Goal: Transaction & Acquisition: Purchase product/service

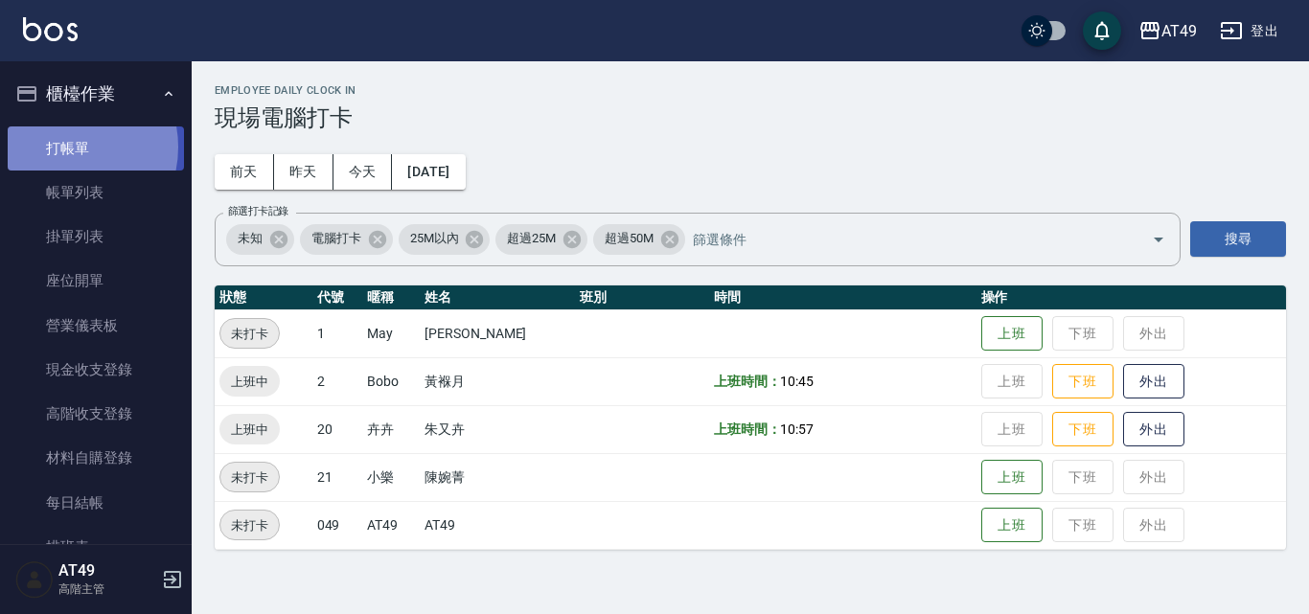
click at [59, 147] on link "打帳單" at bounding box center [96, 148] width 176 height 44
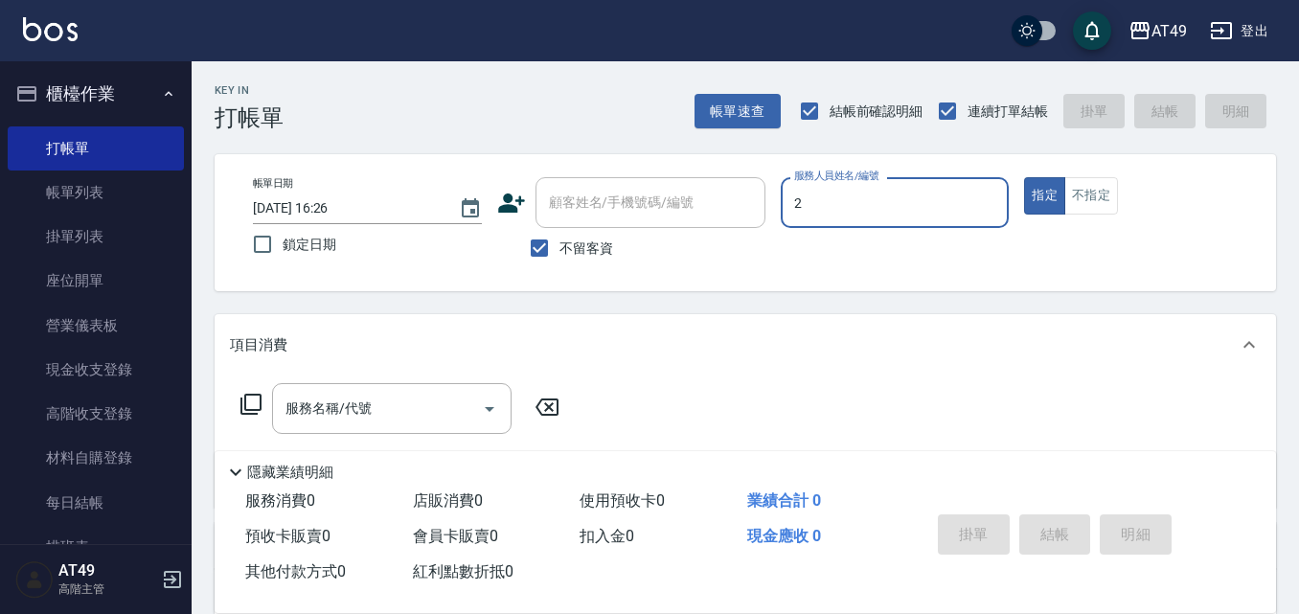
type input "2"
type button "true"
type input "Bobo-2"
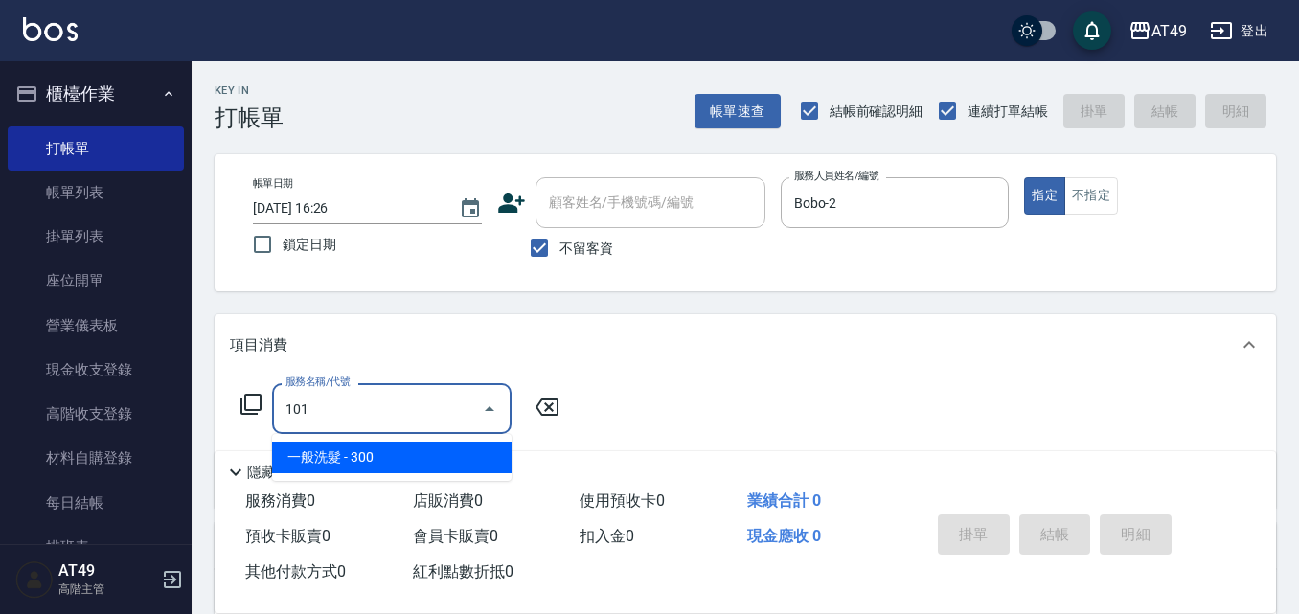
type input "一般洗髮(101)"
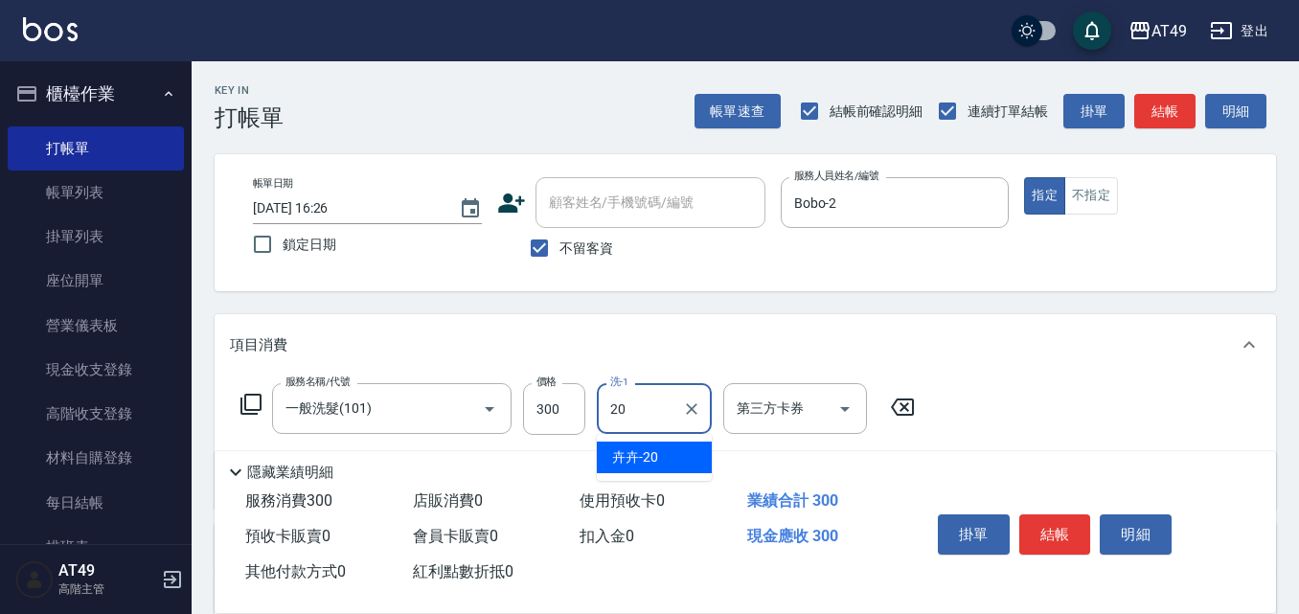
type input "卉卉-20"
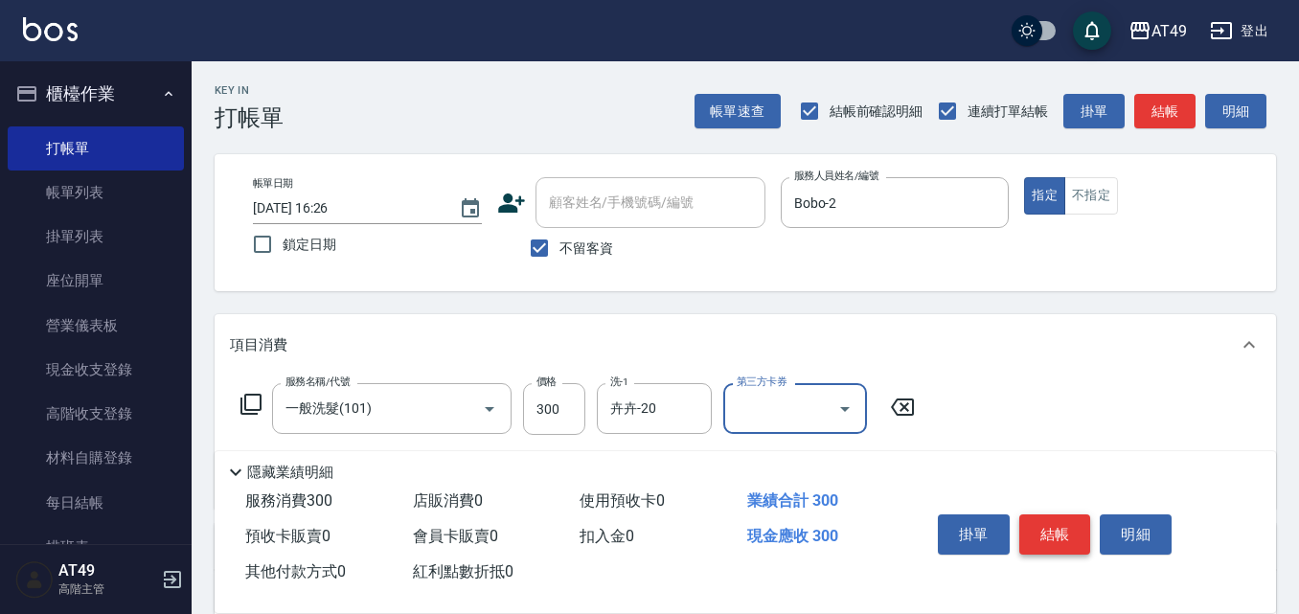
drag, startPoint x: 1072, startPoint y: 520, endPoint x: 1061, endPoint y: 518, distance: 11.7
click at [1071, 520] on button "結帳" at bounding box center [1056, 535] width 72 height 40
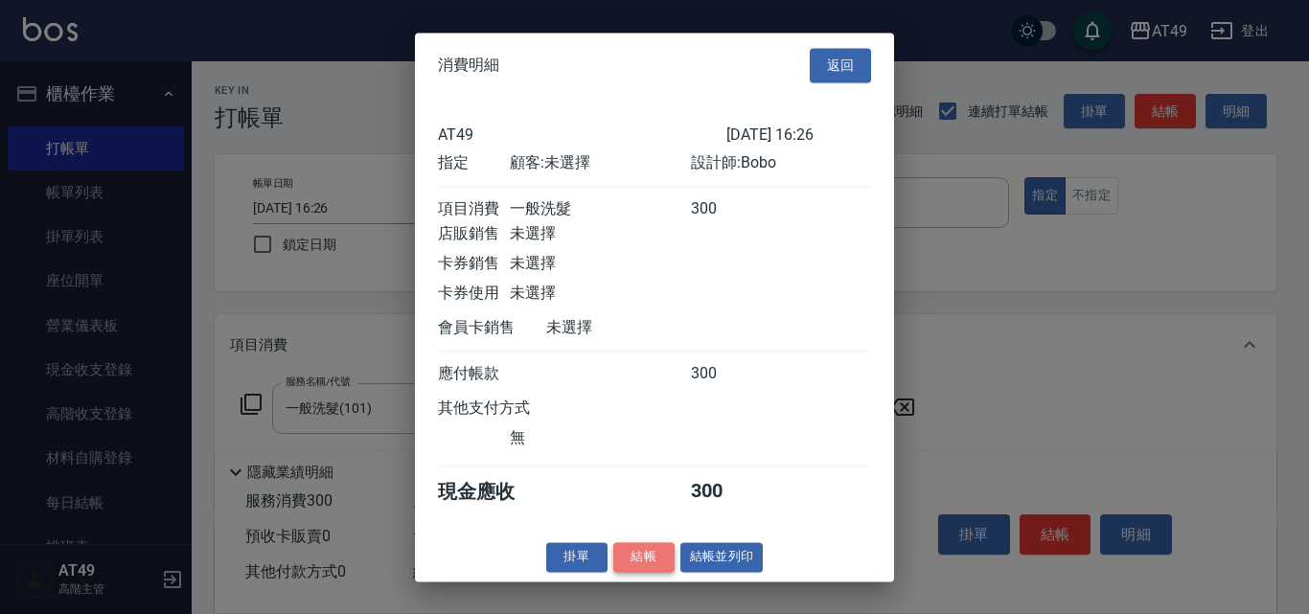
click at [662, 569] on button "結帳" at bounding box center [643, 557] width 61 height 30
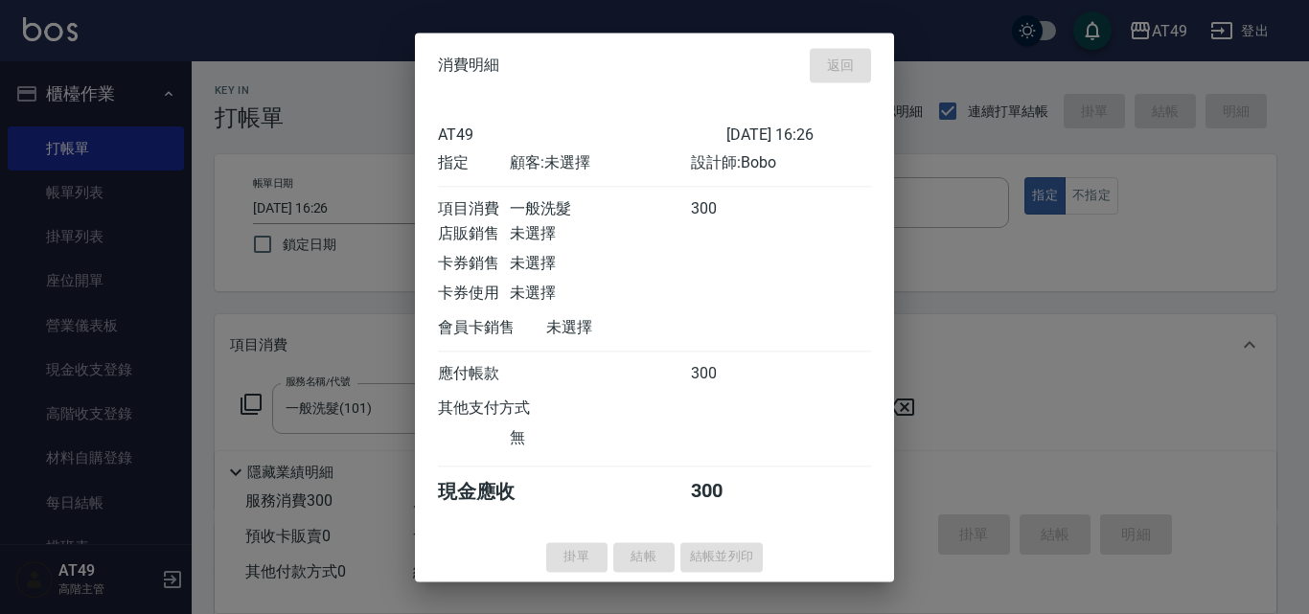
type input "[DATE] 16:44"
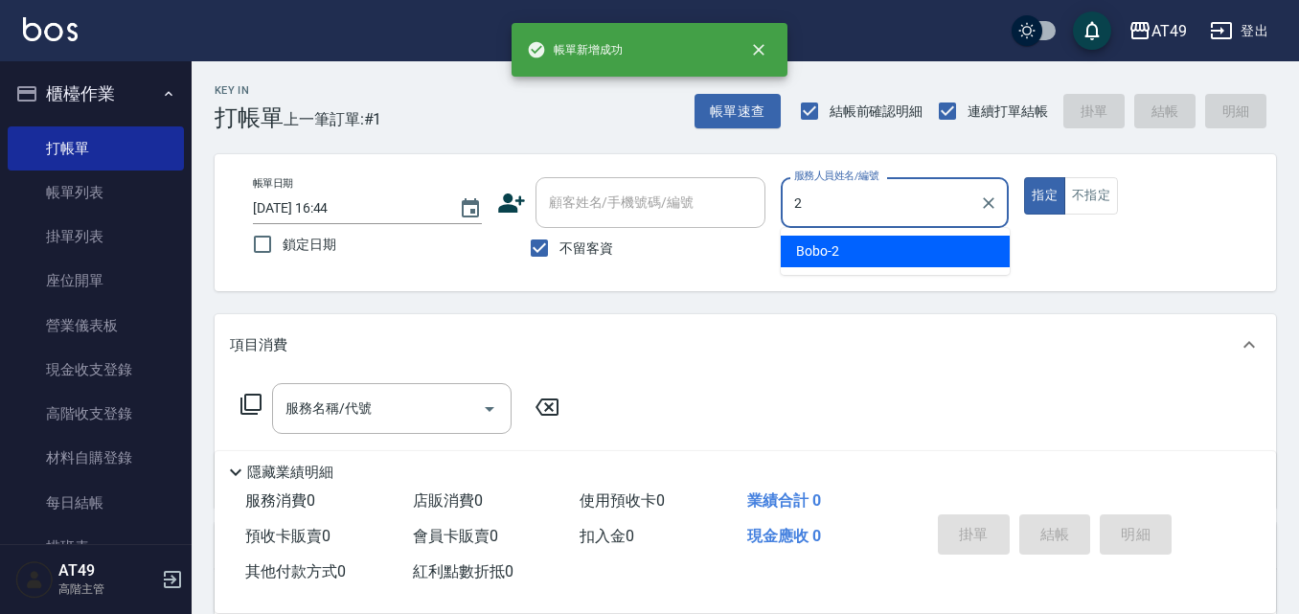
type input "Bobo-2"
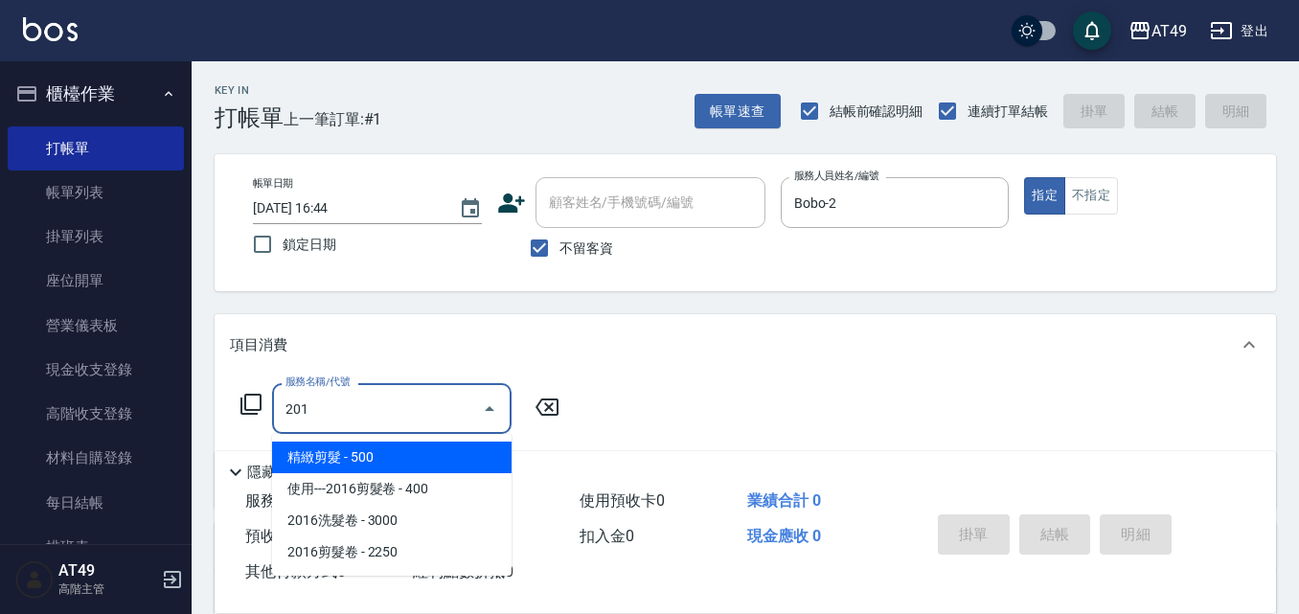
type input "精緻剪髮(201)"
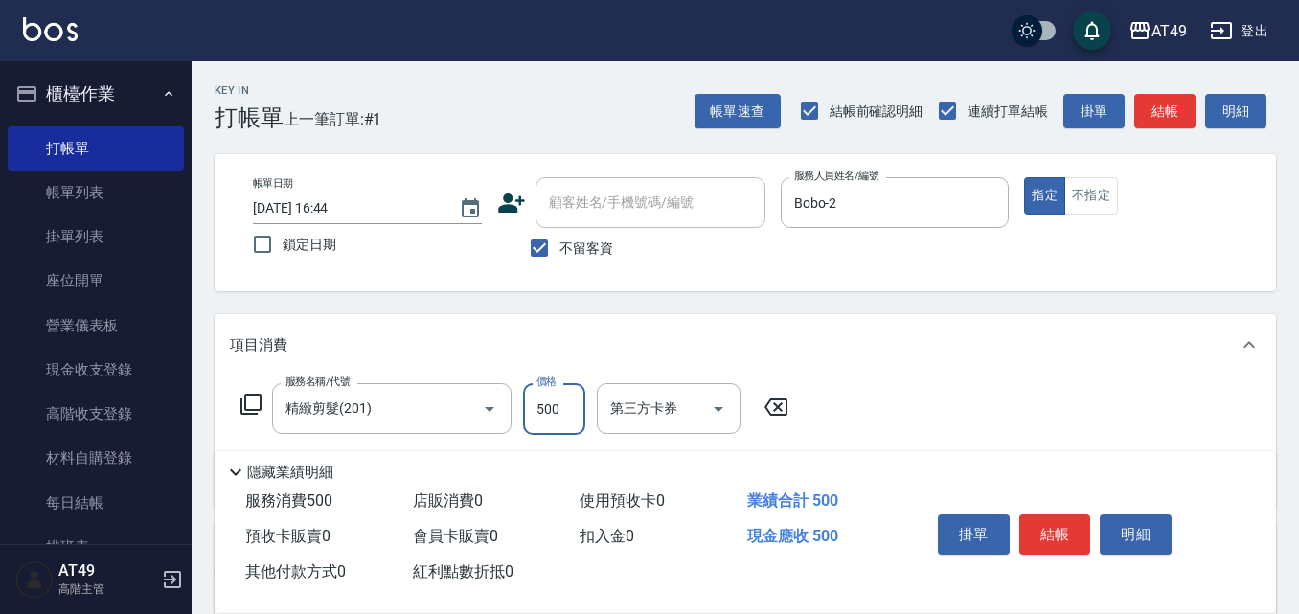
drag, startPoint x: 555, startPoint y: 390, endPoint x: 565, endPoint y: 387, distance: 10.9
click at [555, 390] on input "500" at bounding box center [554, 409] width 62 height 52
type input "350"
click at [1053, 524] on button "結帳" at bounding box center [1056, 535] width 72 height 40
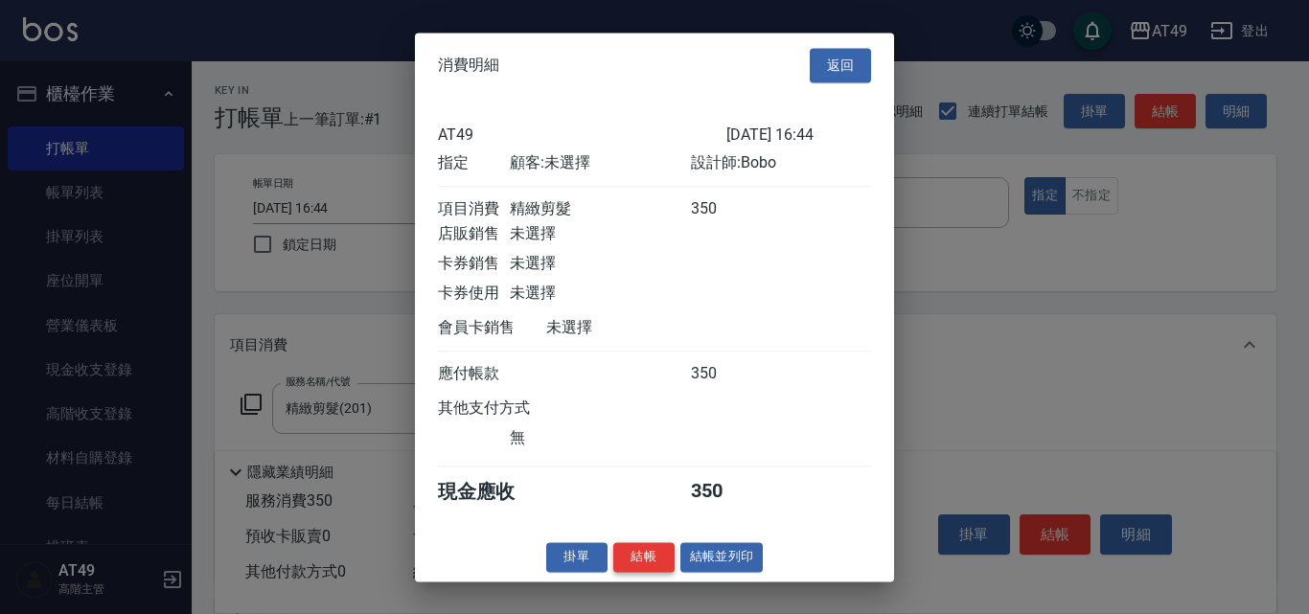
click at [654, 564] on button "結帳" at bounding box center [643, 557] width 61 height 30
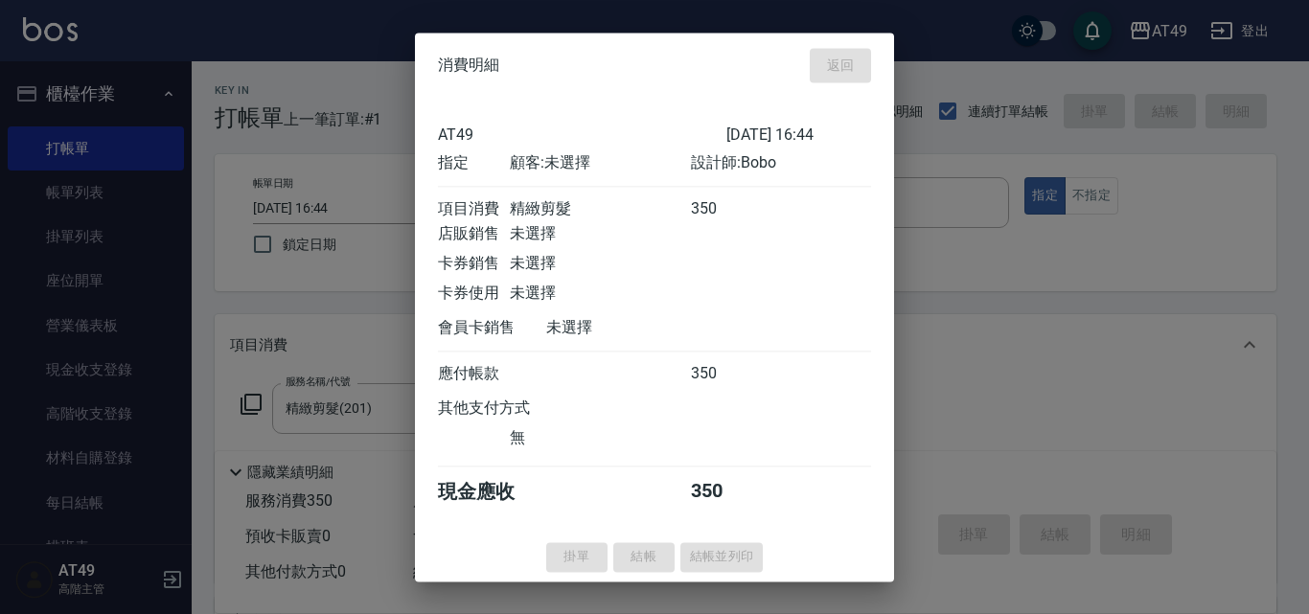
type input "[DATE] 16:45"
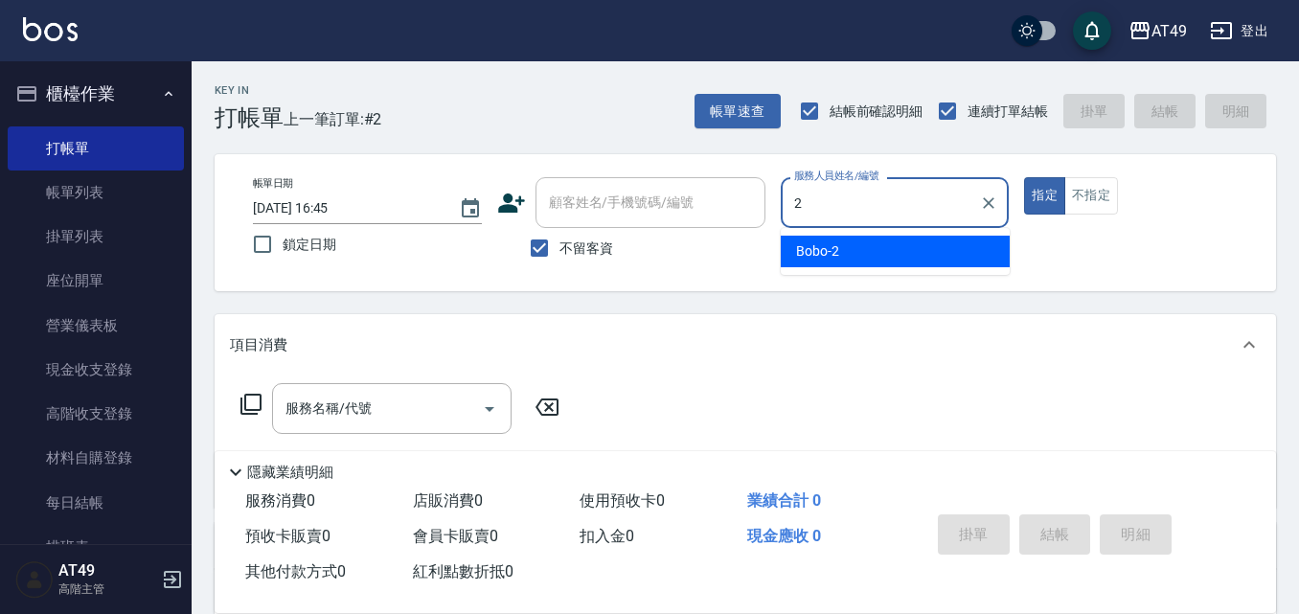
type input "Bobo-2"
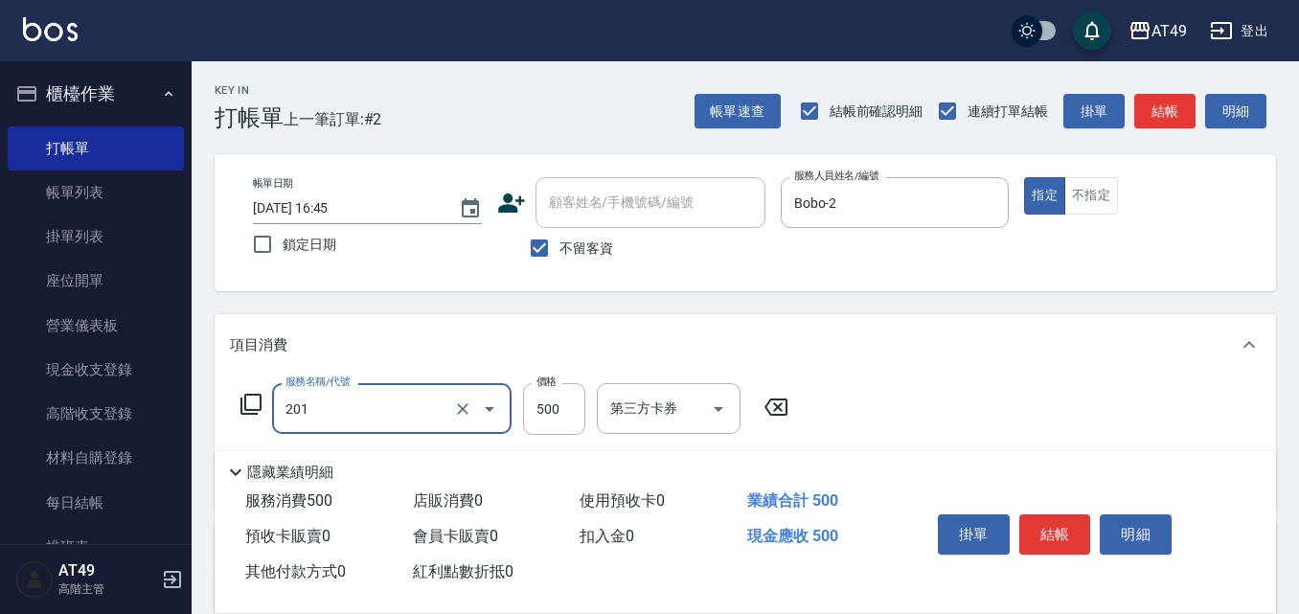
type input "精緻剪髮(201)"
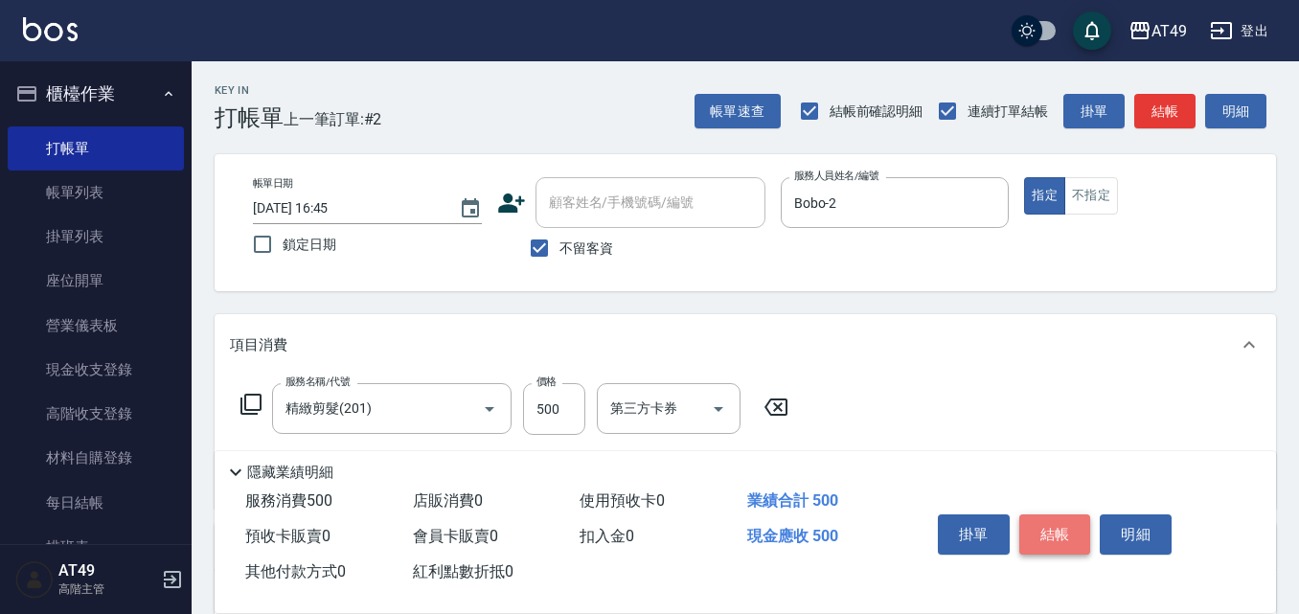
click at [1072, 521] on button "結帳" at bounding box center [1056, 535] width 72 height 40
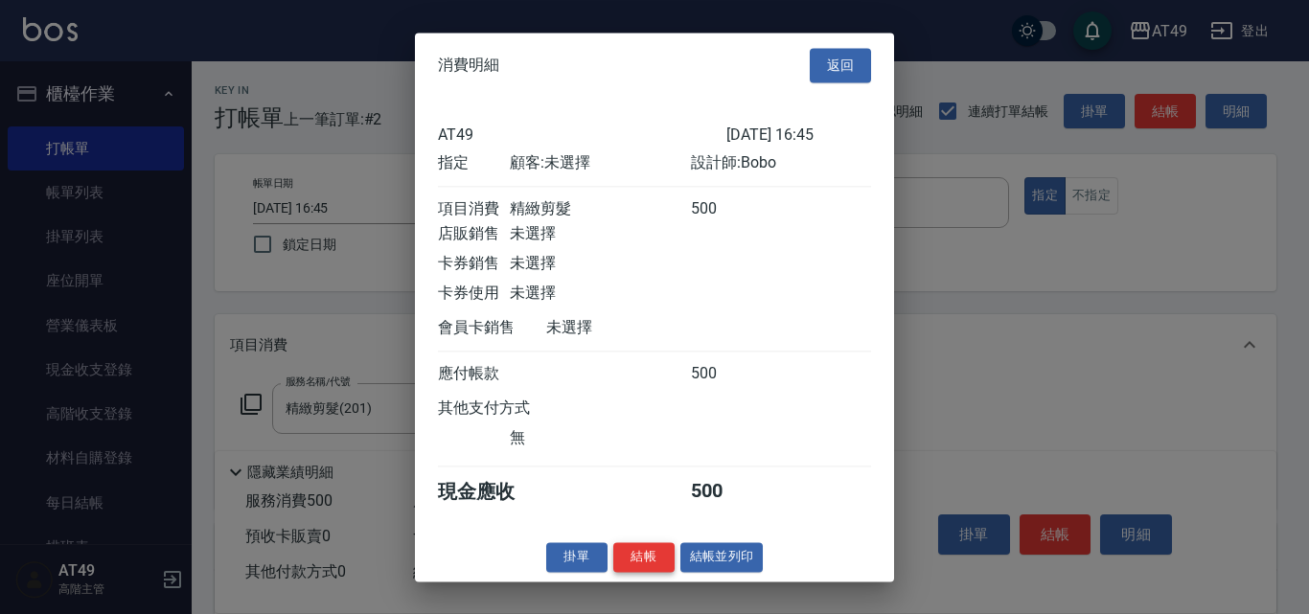
click at [639, 572] on button "結帳" at bounding box center [643, 557] width 61 height 30
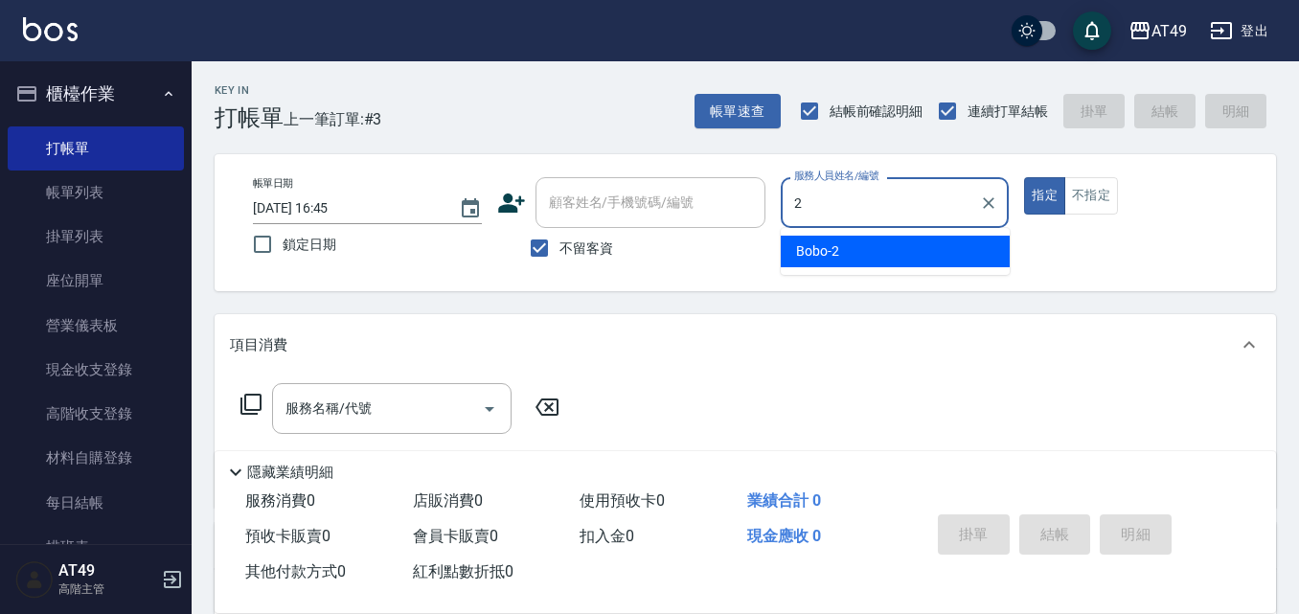
type input "Bobo-2"
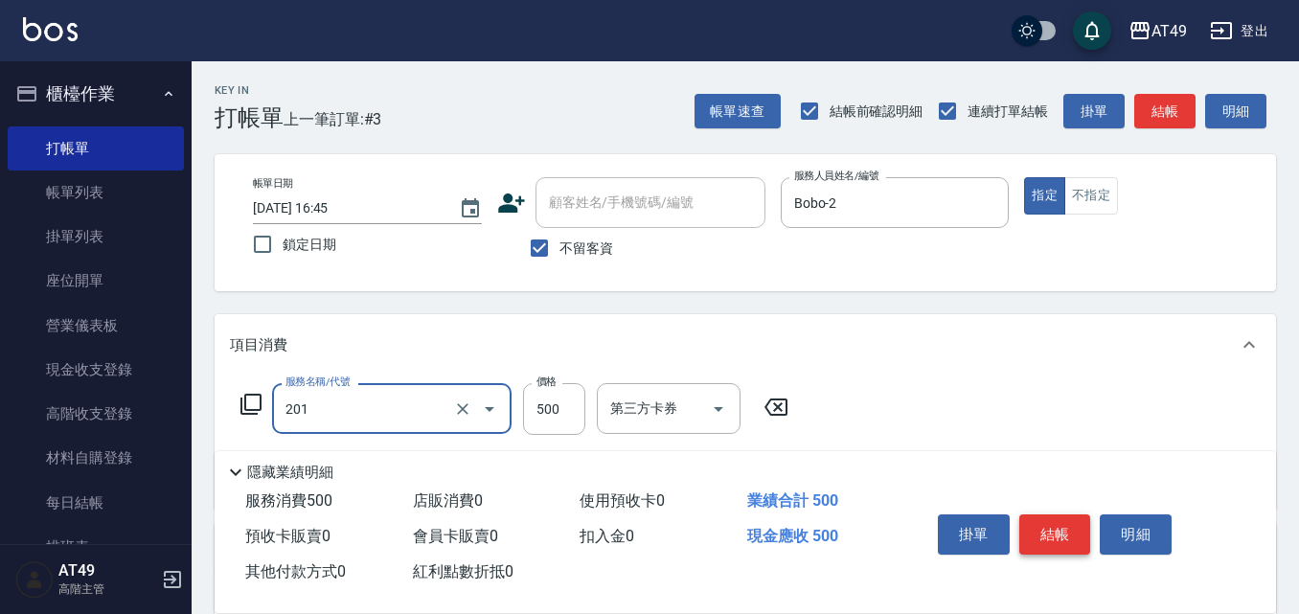
type input "精緻剪髮(201)"
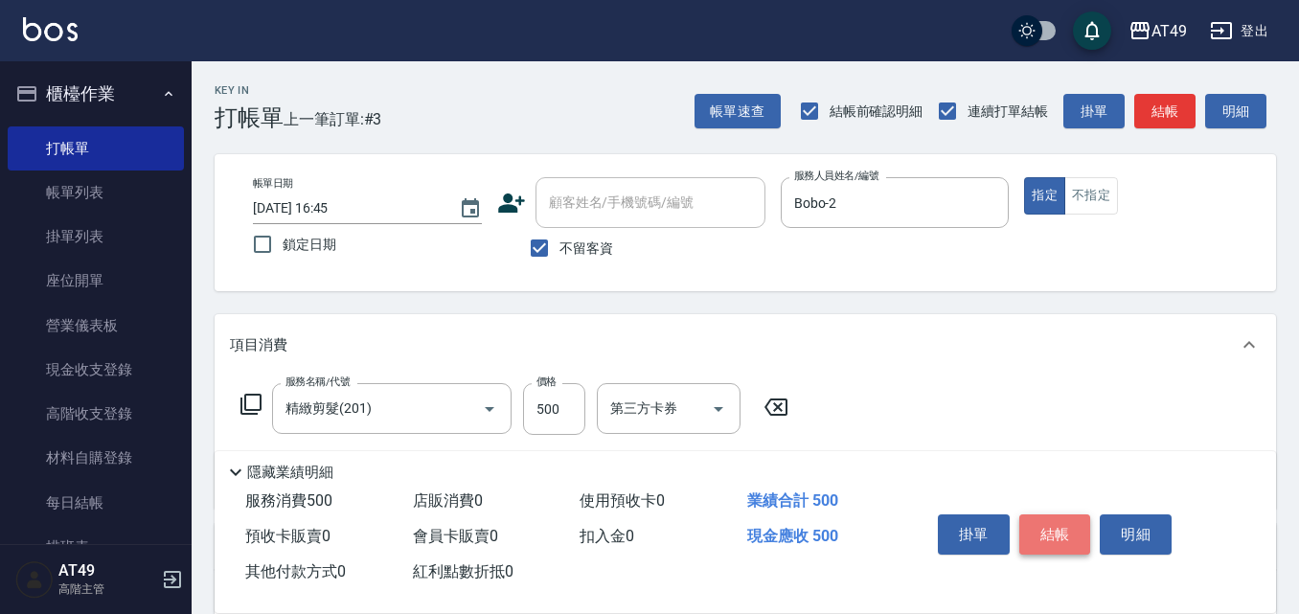
click at [1053, 520] on button "結帳" at bounding box center [1056, 535] width 72 height 40
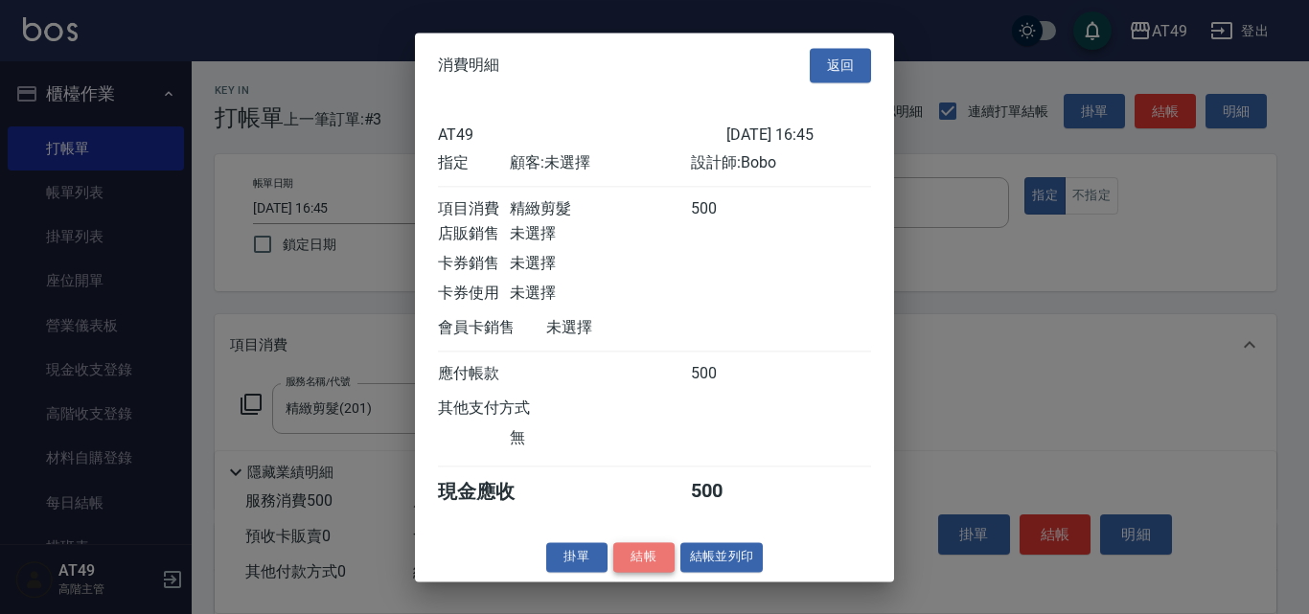
click at [639, 572] on button "結帳" at bounding box center [643, 557] width 61 height 30
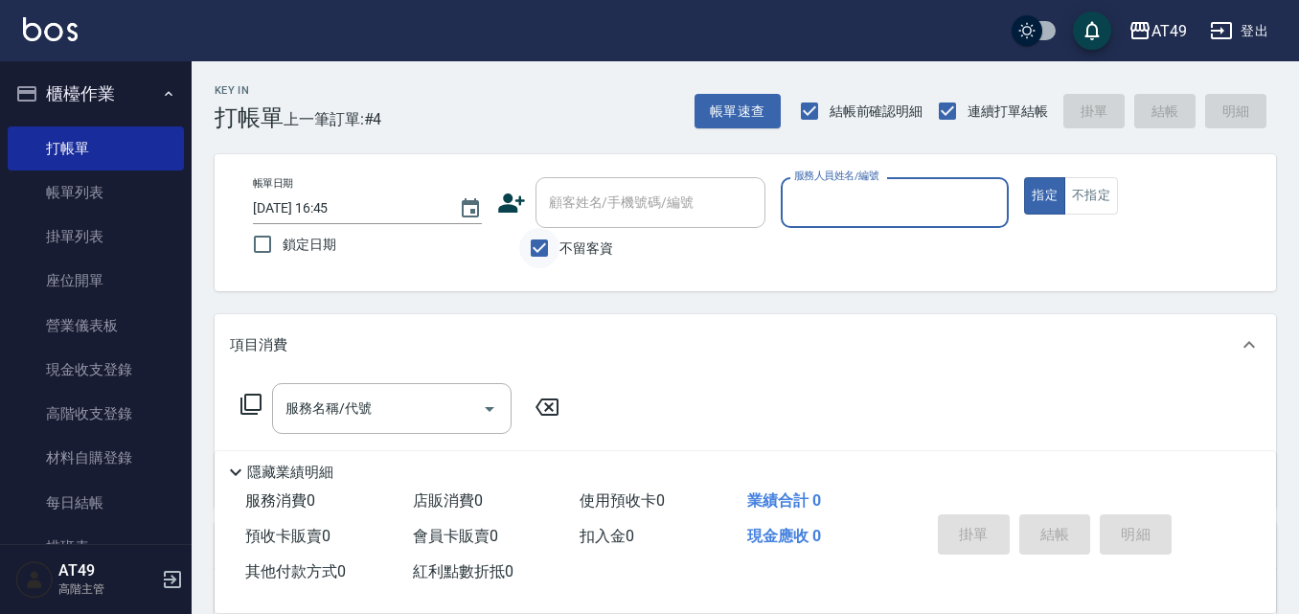
click at [557, 249] on input "不留客資" at bounding box center [539, 248] width 40 height 40
checkbox input "false"
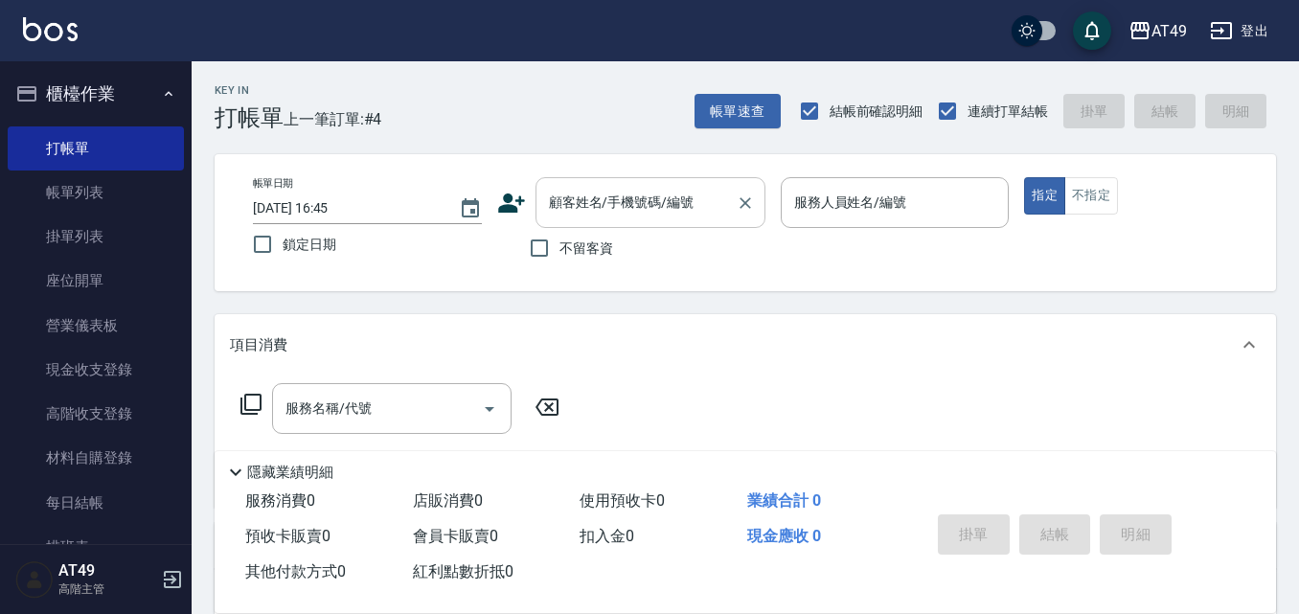
click at [631, 197] on div "顧客姓名/手機號碼/編號 顧客姓名/手機號碼/編號" at bounding box center [651, 202] width 230 height 51
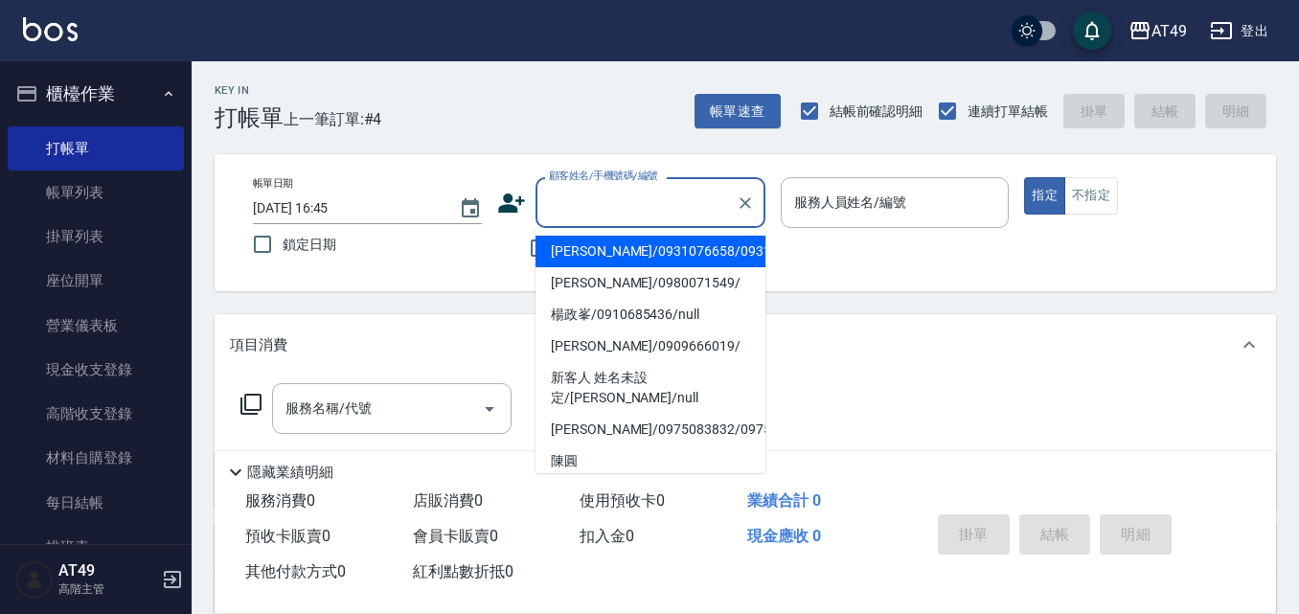
click at [685, 205] on input "顧客姓名/手機號碼/編號" at bounding box center [636, 203] width 184 height 34
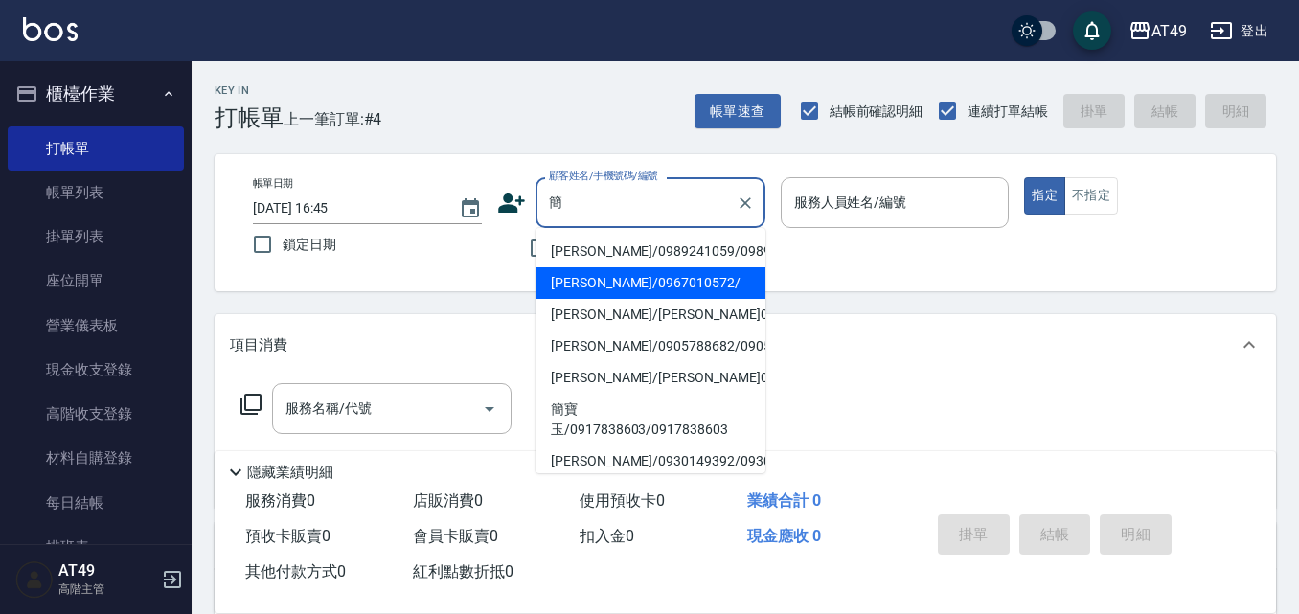
click at [620, 299] on li "[PERSON_NAME]/0967010572/" at bounding box center [651, 283] width 230 height 32
type input "[PERSON_NAME]/0967010572/"
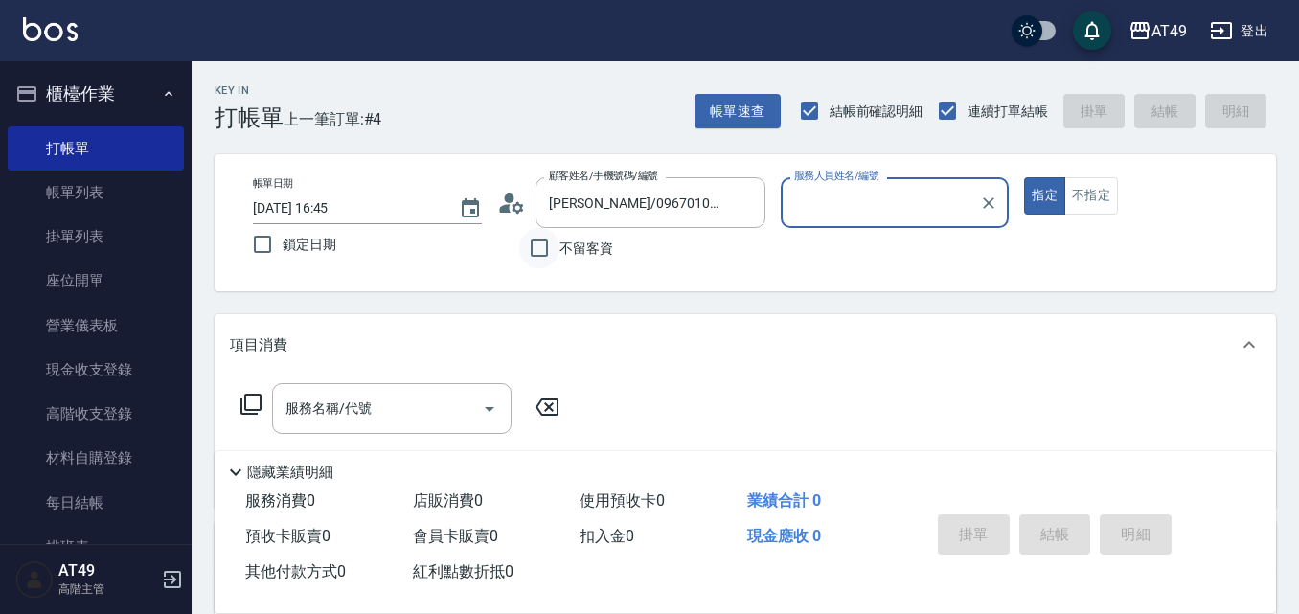
type input "Bobo-2"
click at [511, 204] on icon at bounding box center [511, 203] width 29 height 29
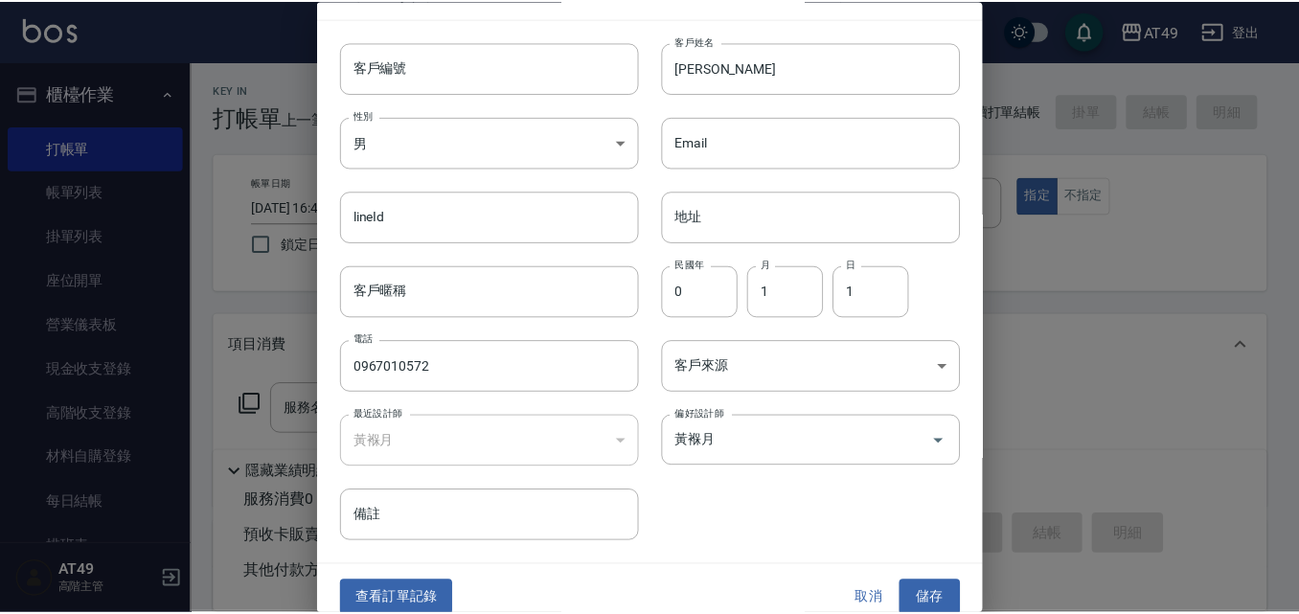
scroll to position [50, 0]
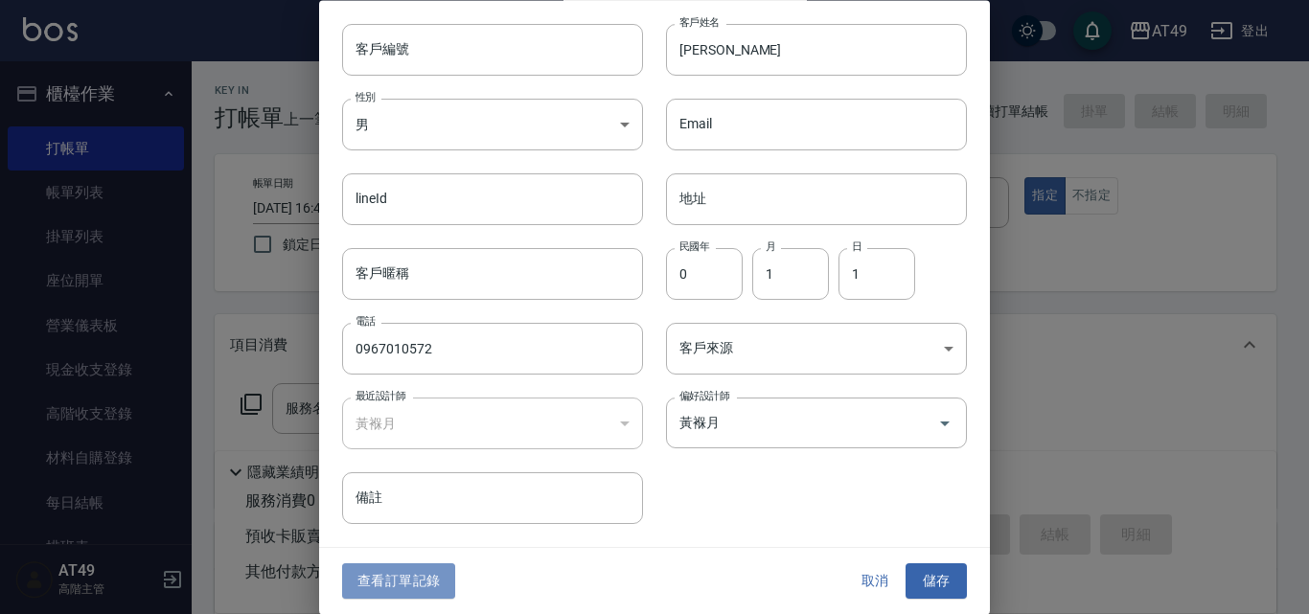
click at [391, 590] on button "查看訂單記錄" at bounding box center [398, 581] width 113 height 35
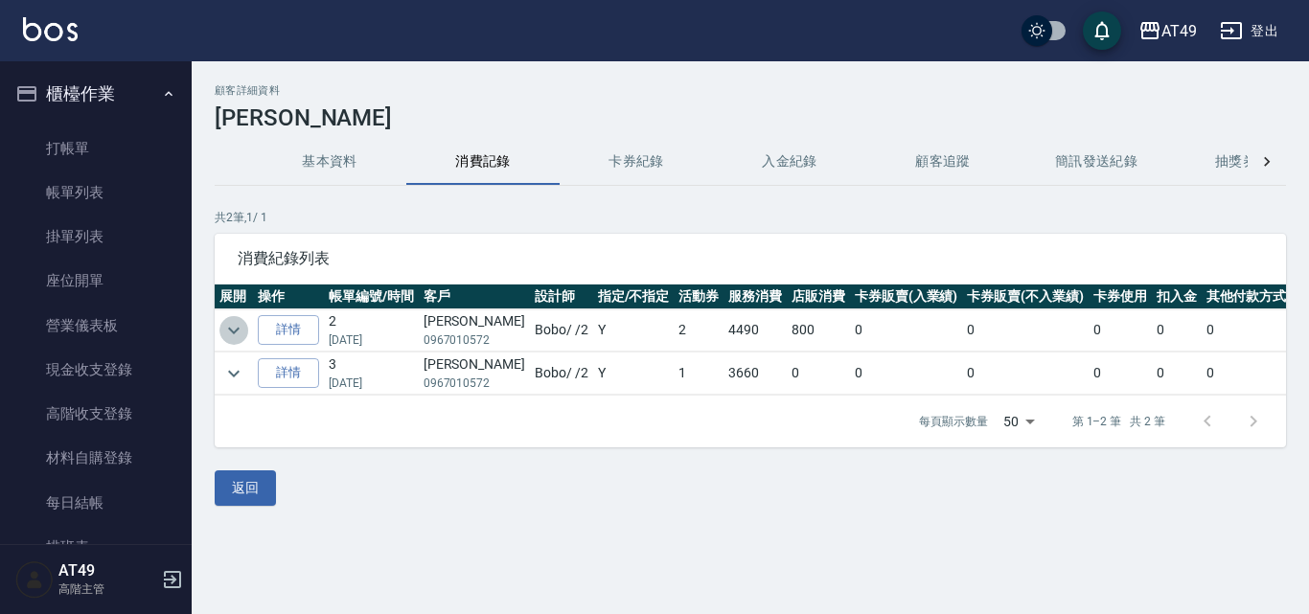
click at [235, 327] on icon "expand row" at bounding box center [233, 330] width 23 height 23
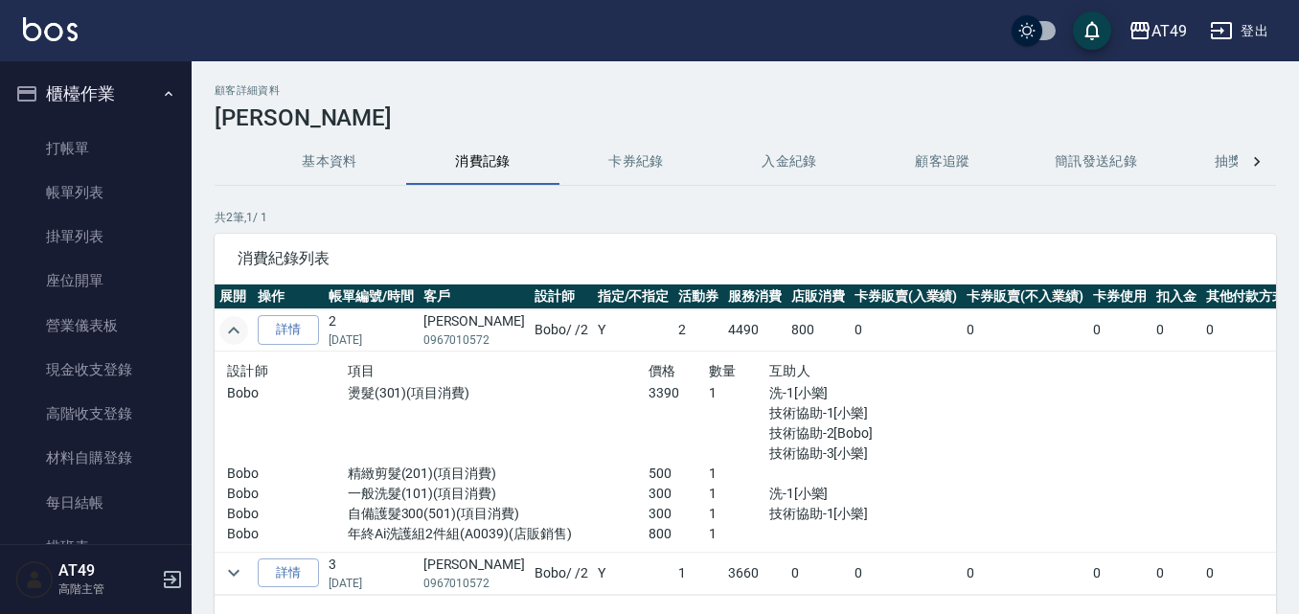
scroll to position [128, 0]
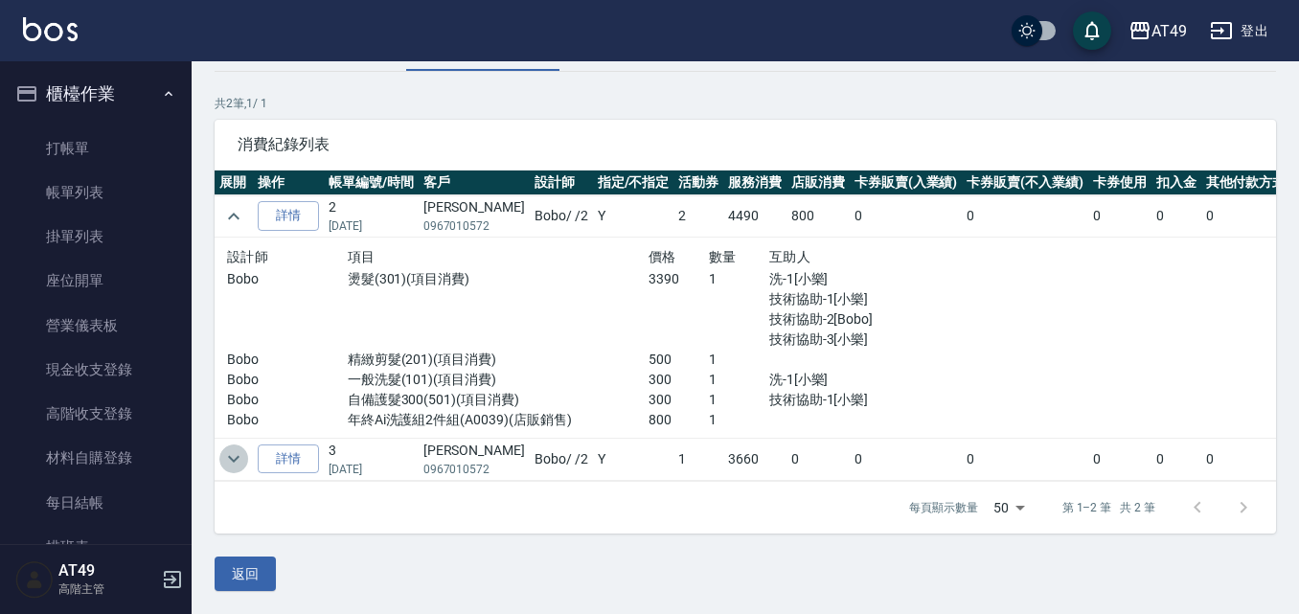
click at [228, 456] on icon "expand row" at bounding box center [233, 459] width 11 height 7
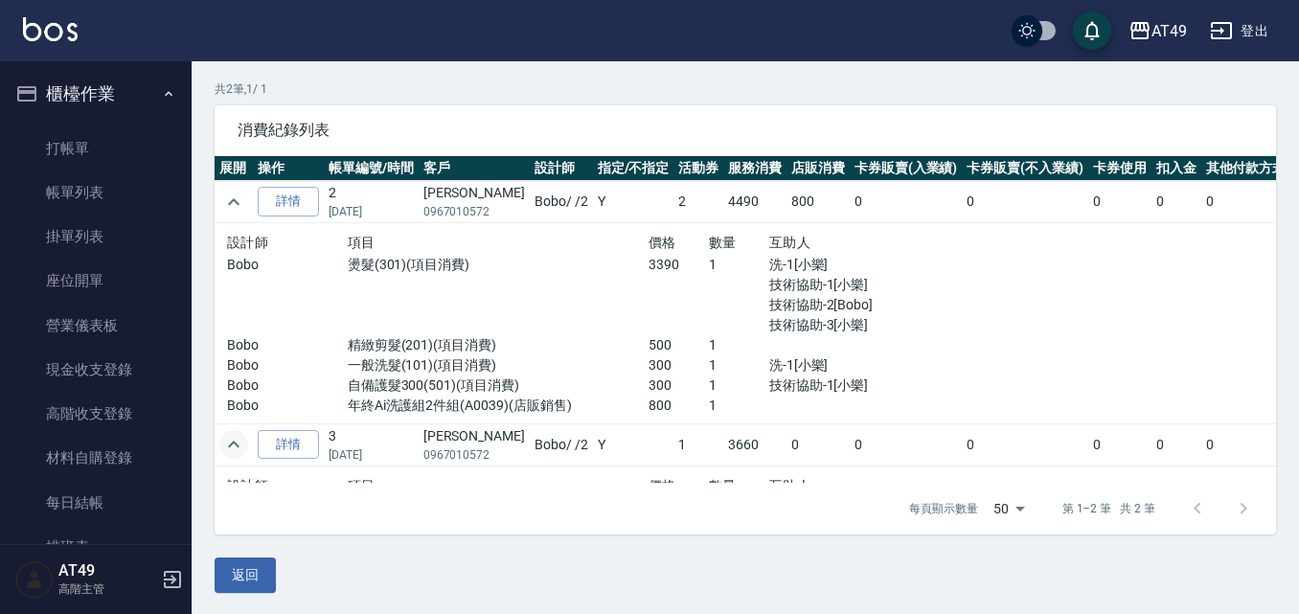
click at [226, 439] on icon "expand row" at bounding box center [233, 444] width 23 height 23
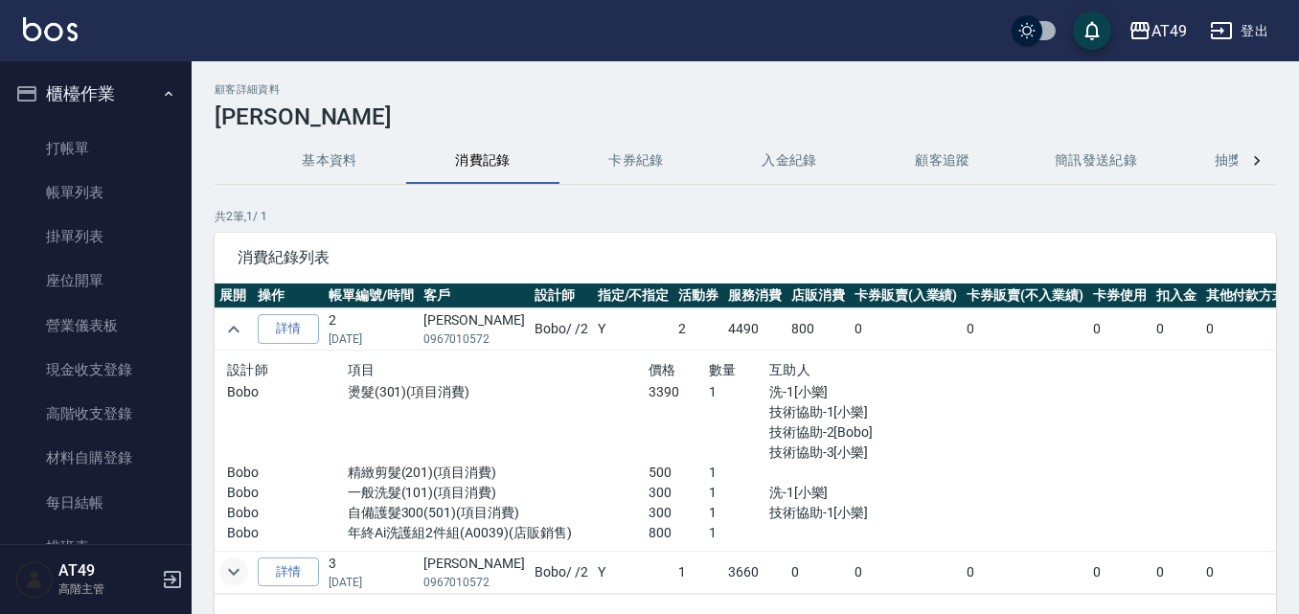
scroll to position [0, 0]
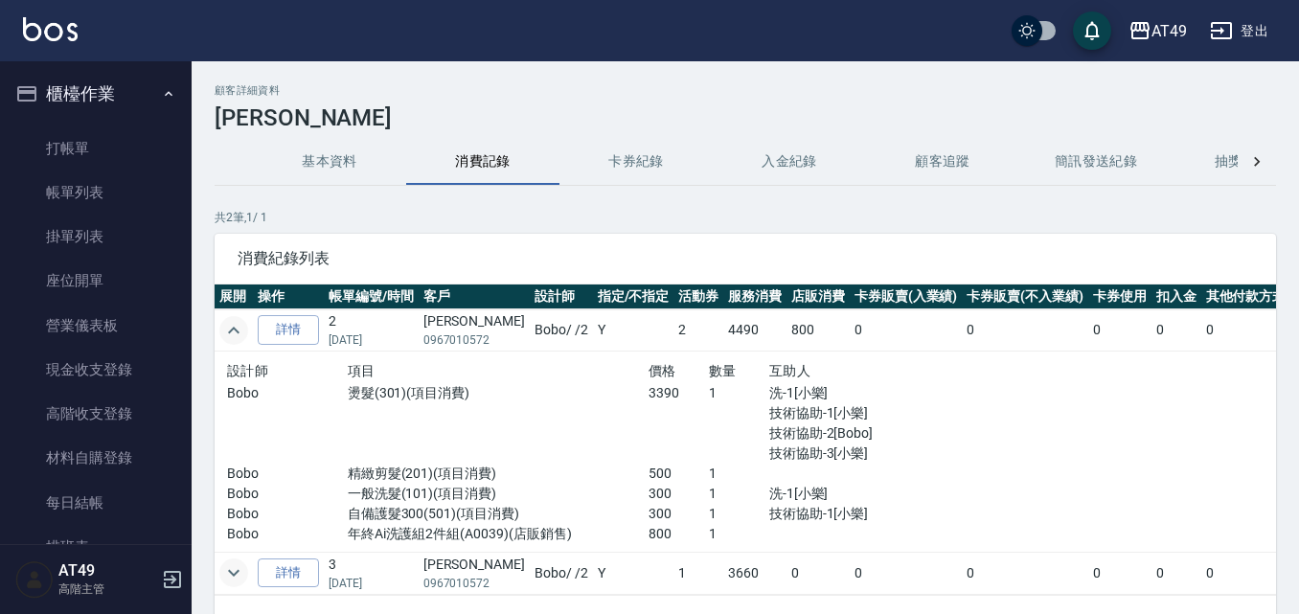
click at [233, 327] on icon "expand row" at bounding box center [233, 330] width 23 height 23
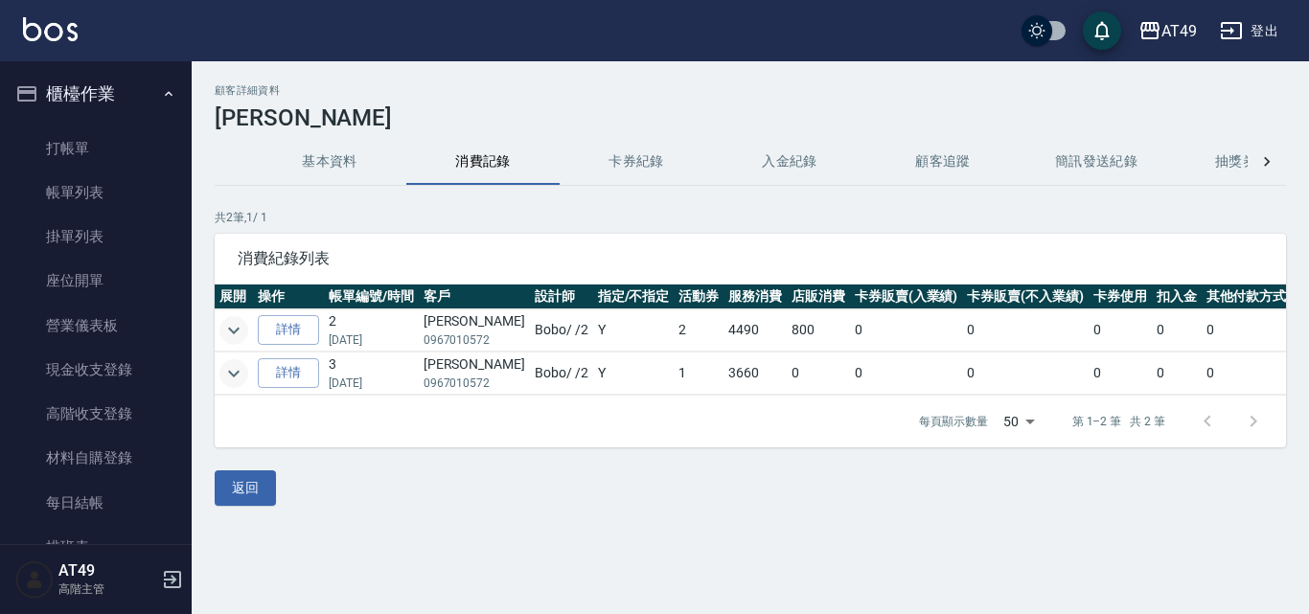
click at [238, 374] on icon "expand row" at bounding box center [233, 373] width 23 height 23
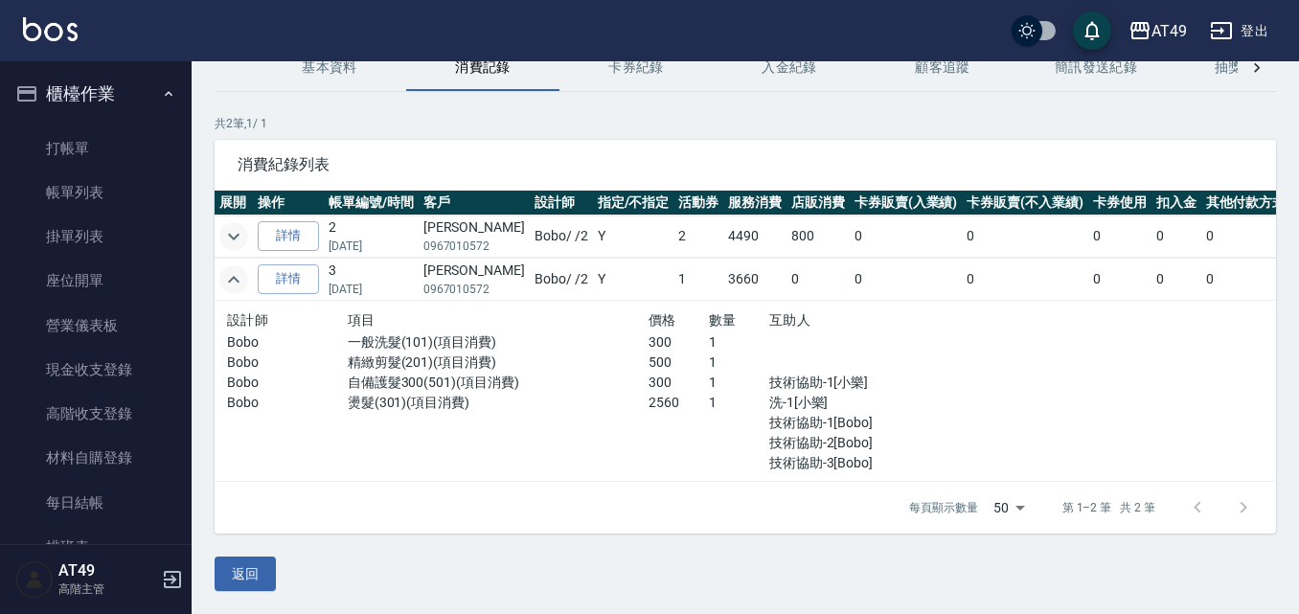
scroll to position [108, 0]
click at [233, 268] on icon "expand row" at bounding box center [233, 279] width 23 height 23
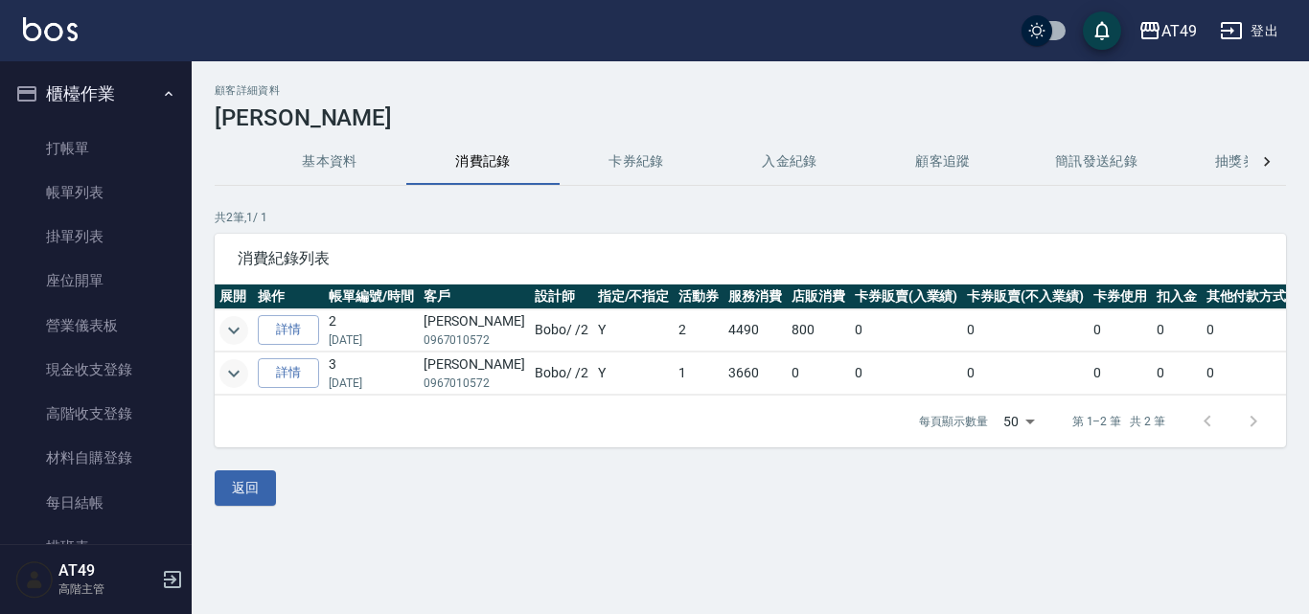
click at [237, 324] on icon "expand row" at bounding box center [233, 330] width 23 height 23
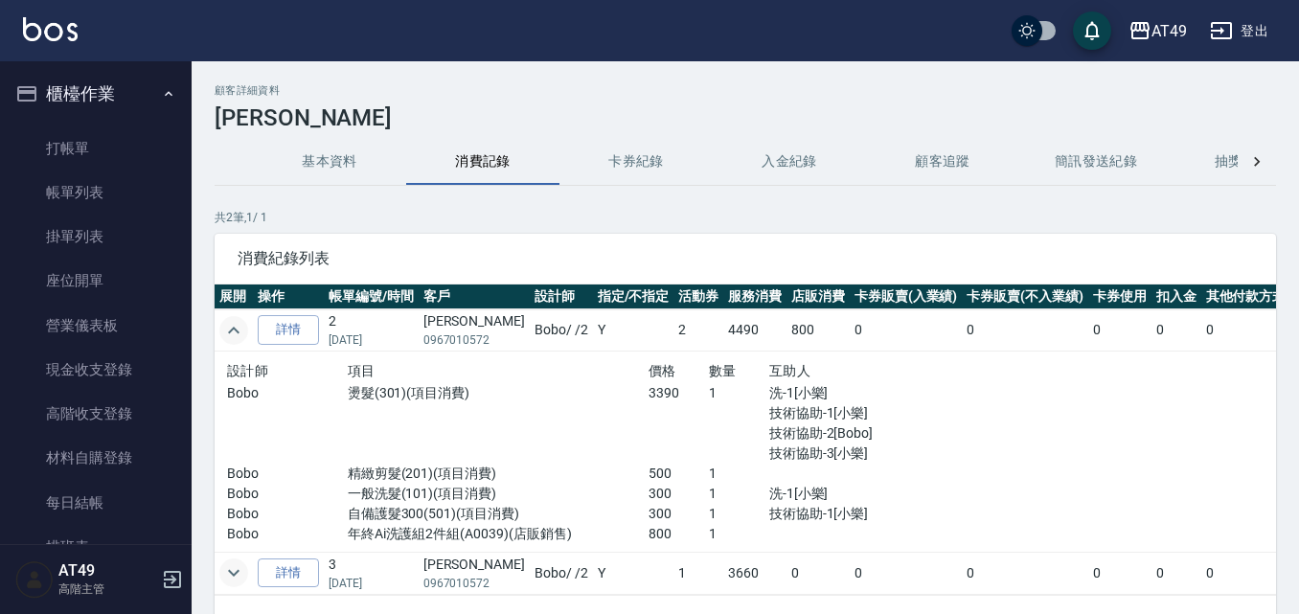
scroll to position [96, 0]
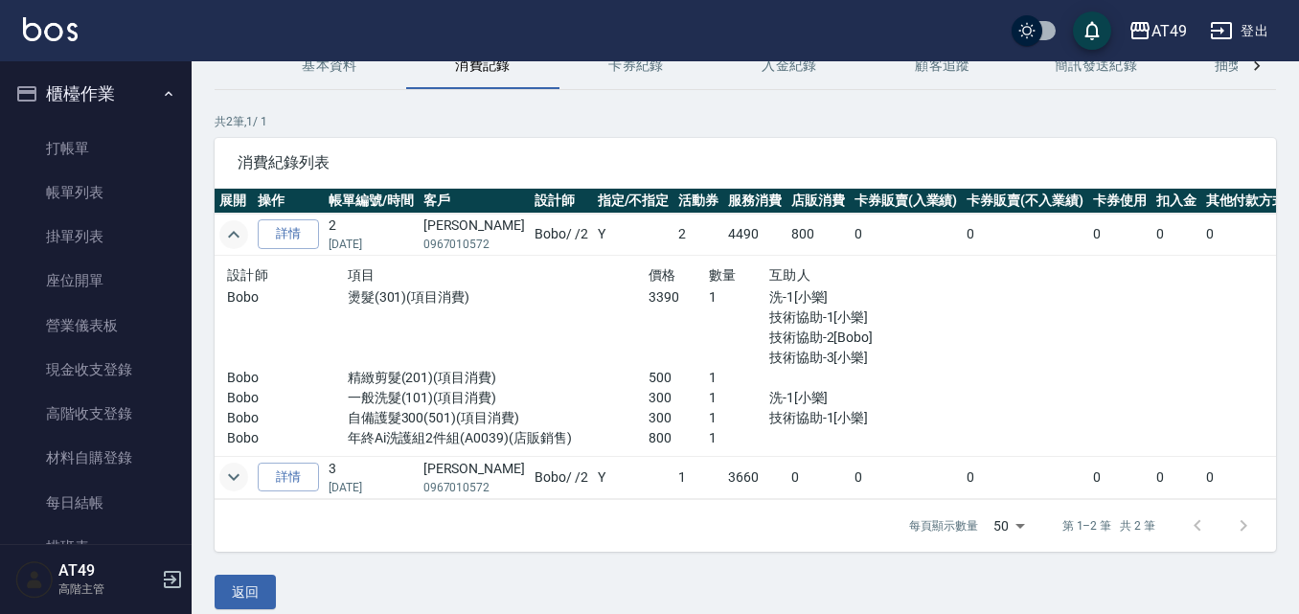
click at [232, 232] on icon "expand row" at bounding box center [233, 234] width 23 height 23
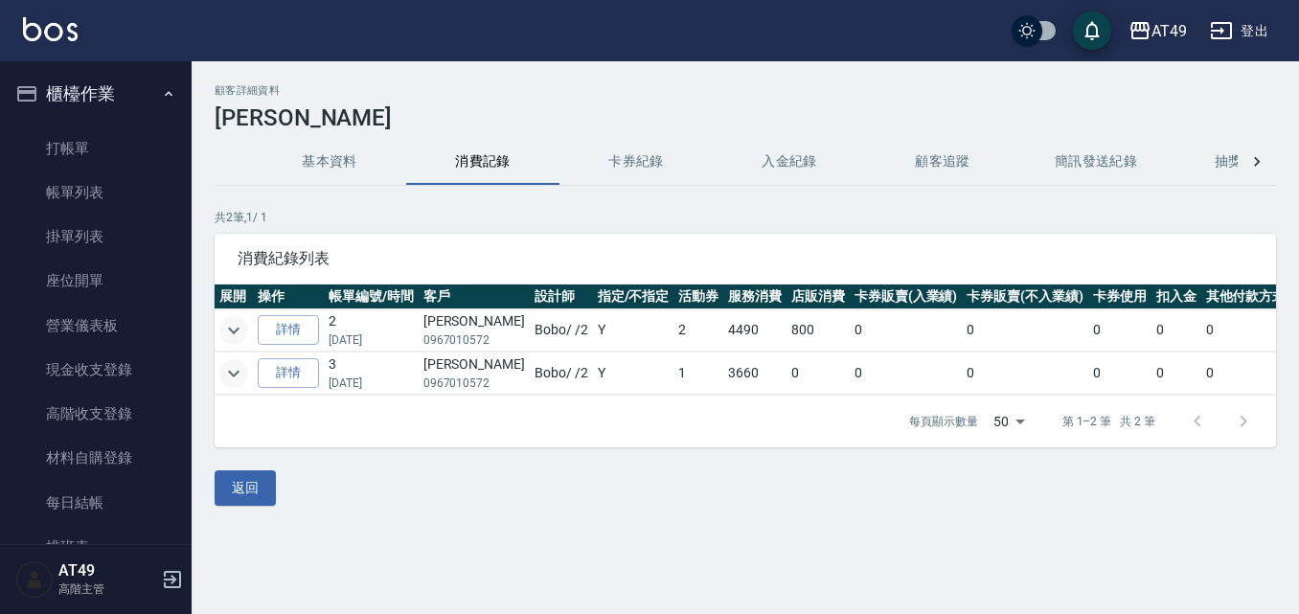
scroll to position [0, 0]
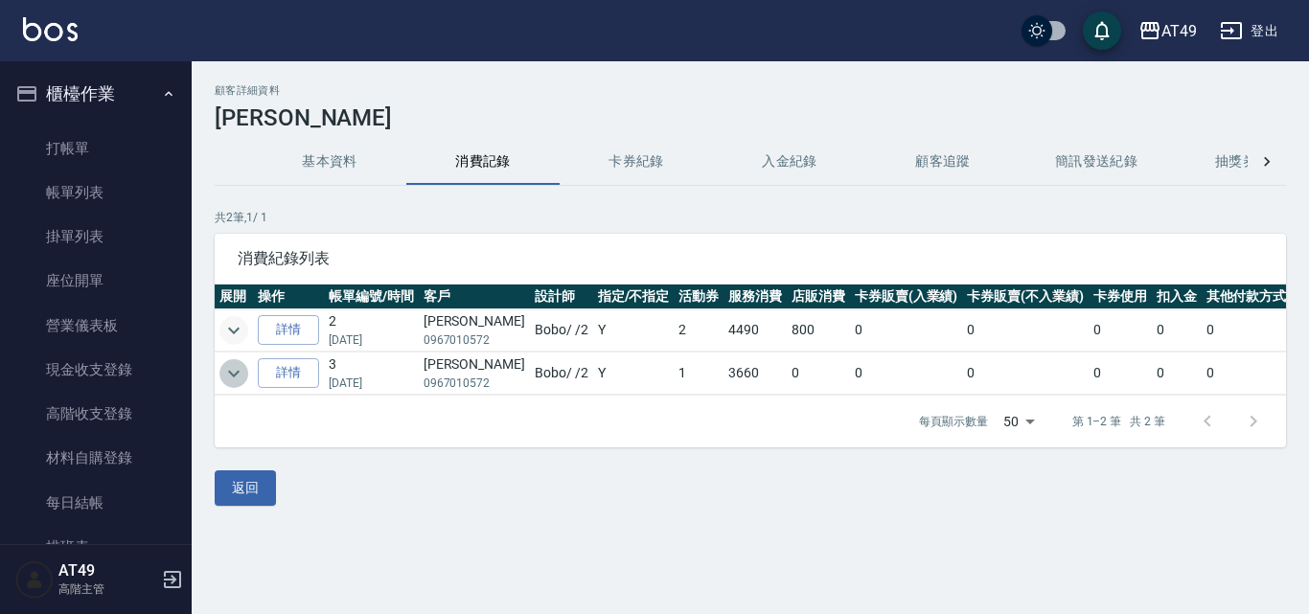
click at [234, 365] on icon "expand row" at bounding box center [233, 373] width 23 height 23
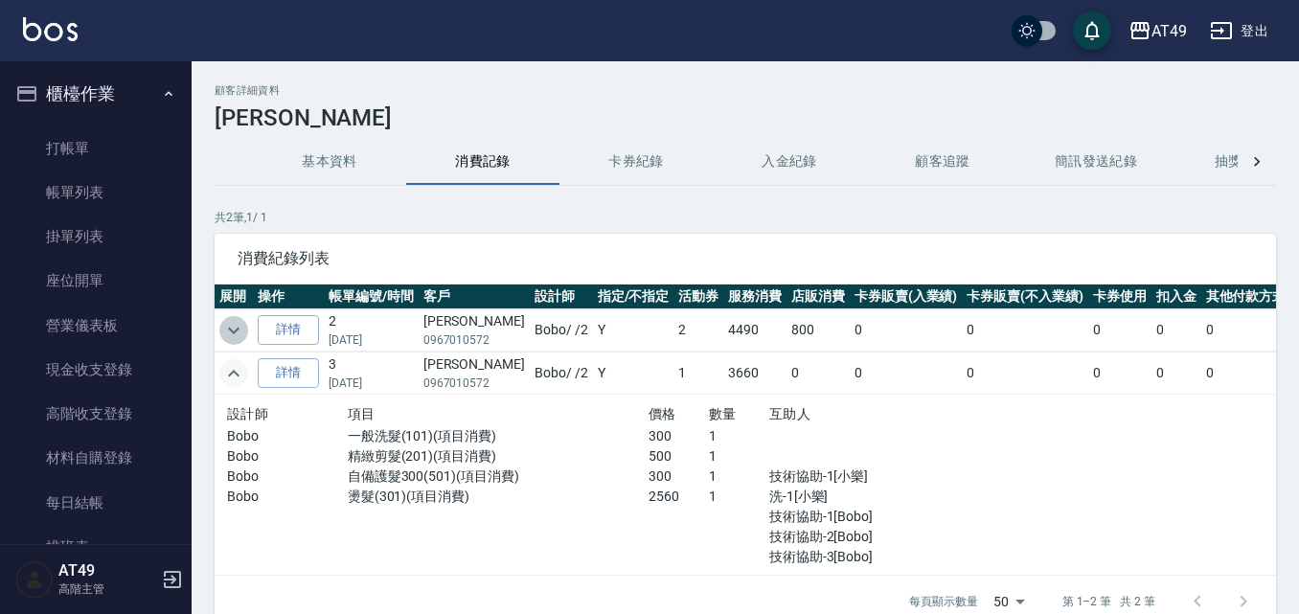
click at [229, 330] on icon "expand row" at bounding box center [233, 330] width 23 height 23
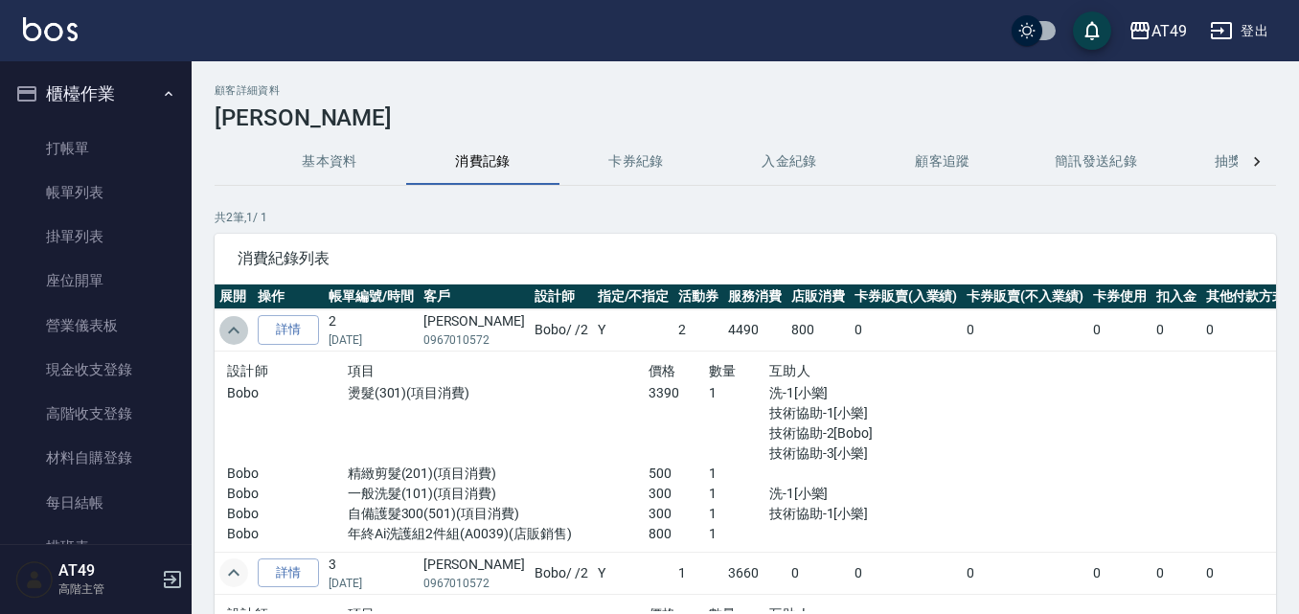
click at [239, 325] on icon "expand row" at bounding box center [233, 330] width 23 height 23
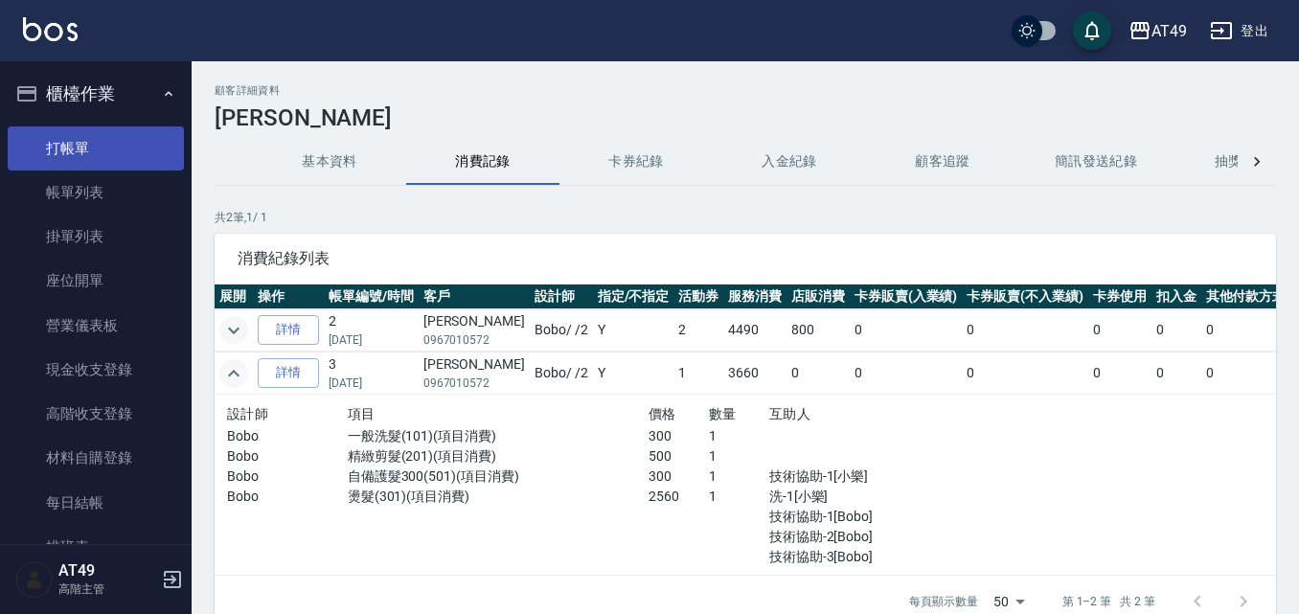
click at [38, 126] on link "打帳單" at bounding box center [96, 148] width 176 height 44
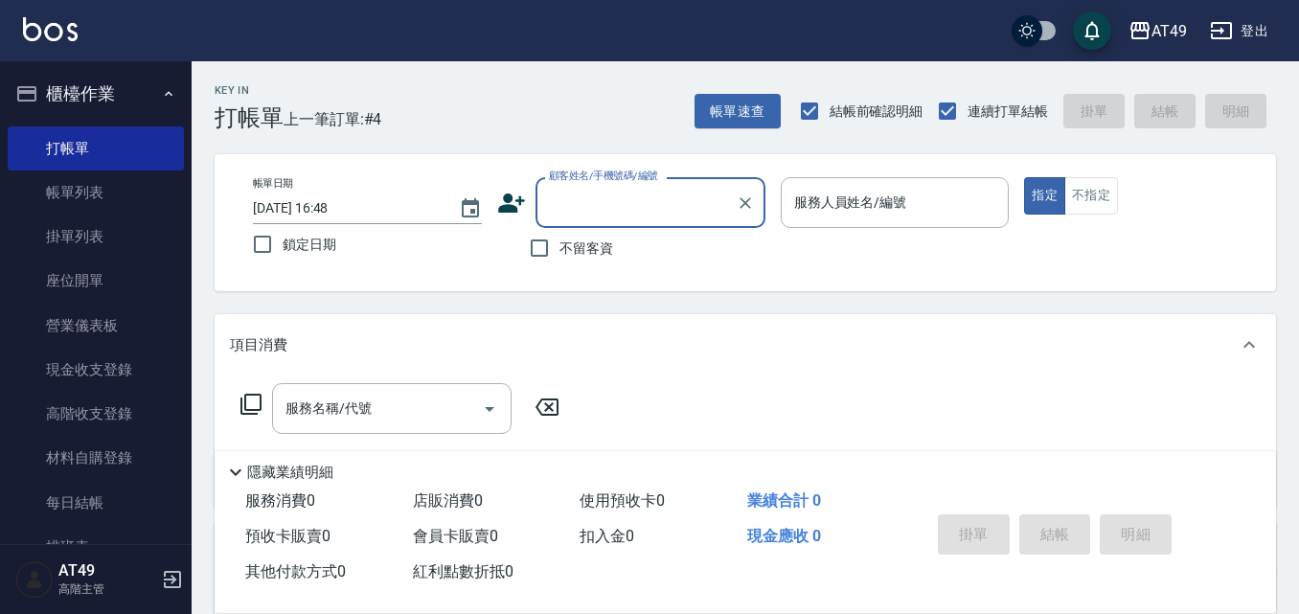
click at [574, 211] on input "顧客姓名/手機號碼/編號" at bounding box center [636, 203] width 184 height 34
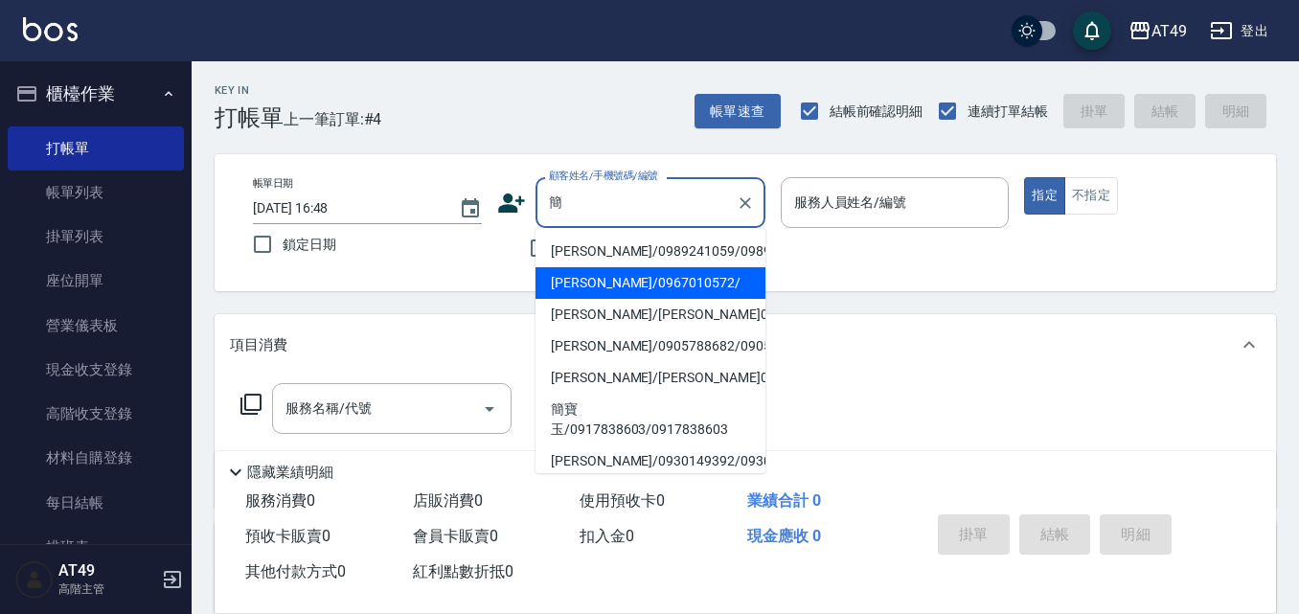
click at [613, 299] on li "[PERSON_NAME]/0967010572/" at bounding box center [651, 283] width 230 height 32
type input "[PERSON_NAME]/0967010572/"
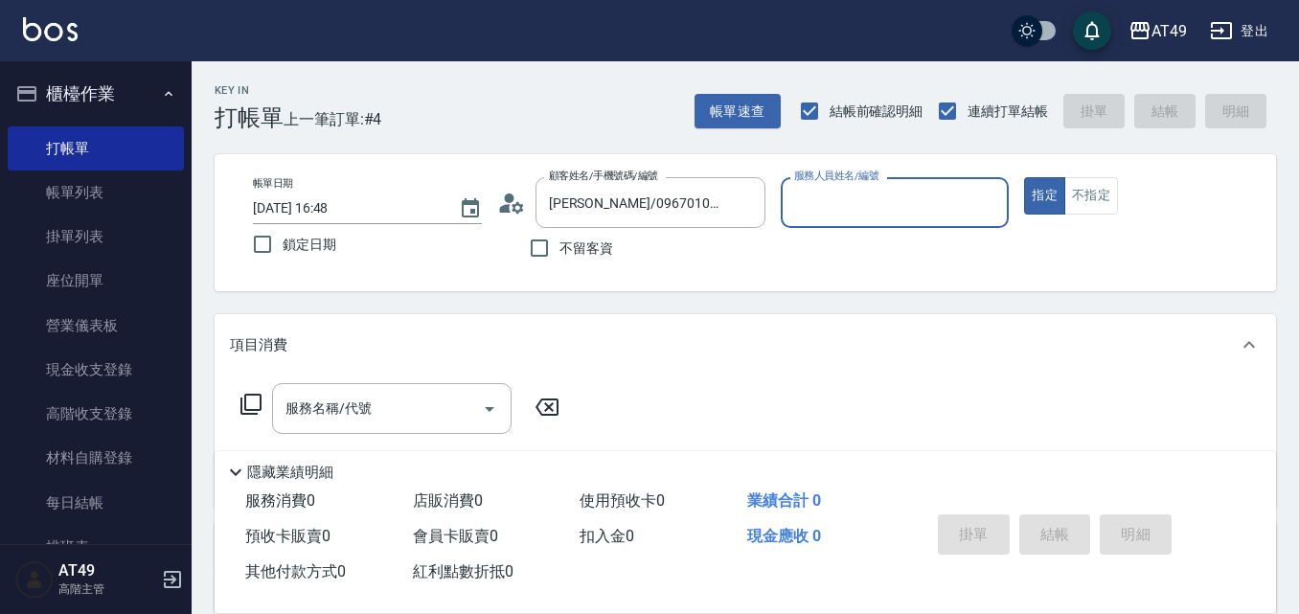
type input "Bobo-2"
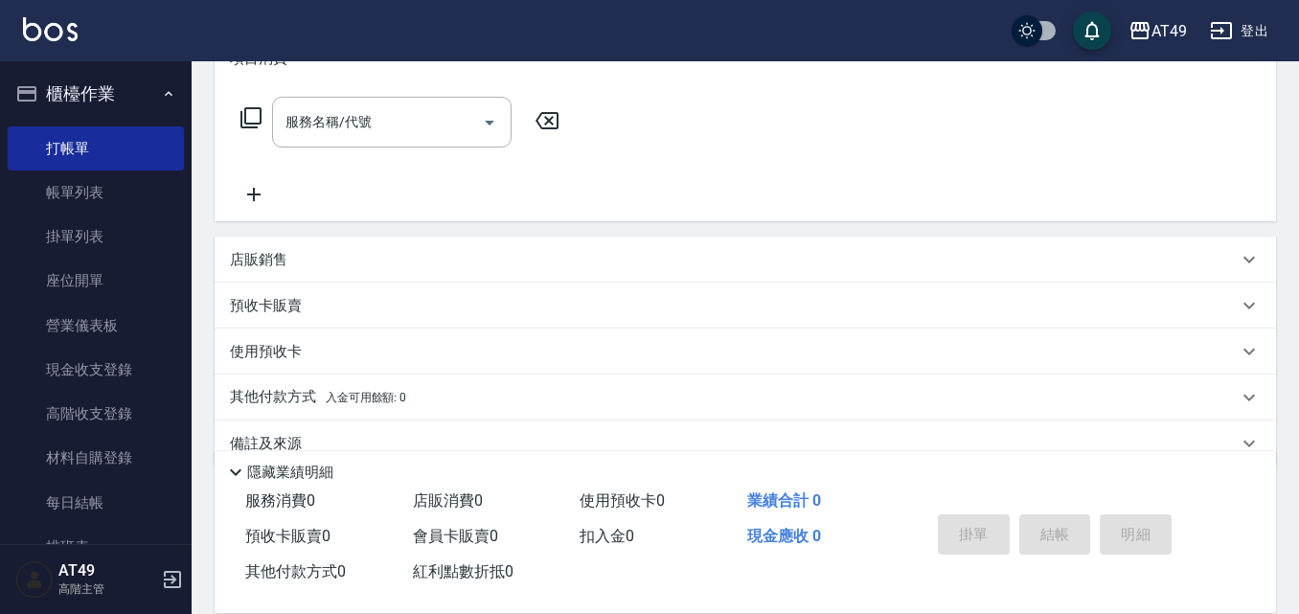
scroll to position [287, 0]
click at [359, 122] on div "服務名稱/代號 服務名稱/代號" at bounding box center [392, 121] width 240 height 51
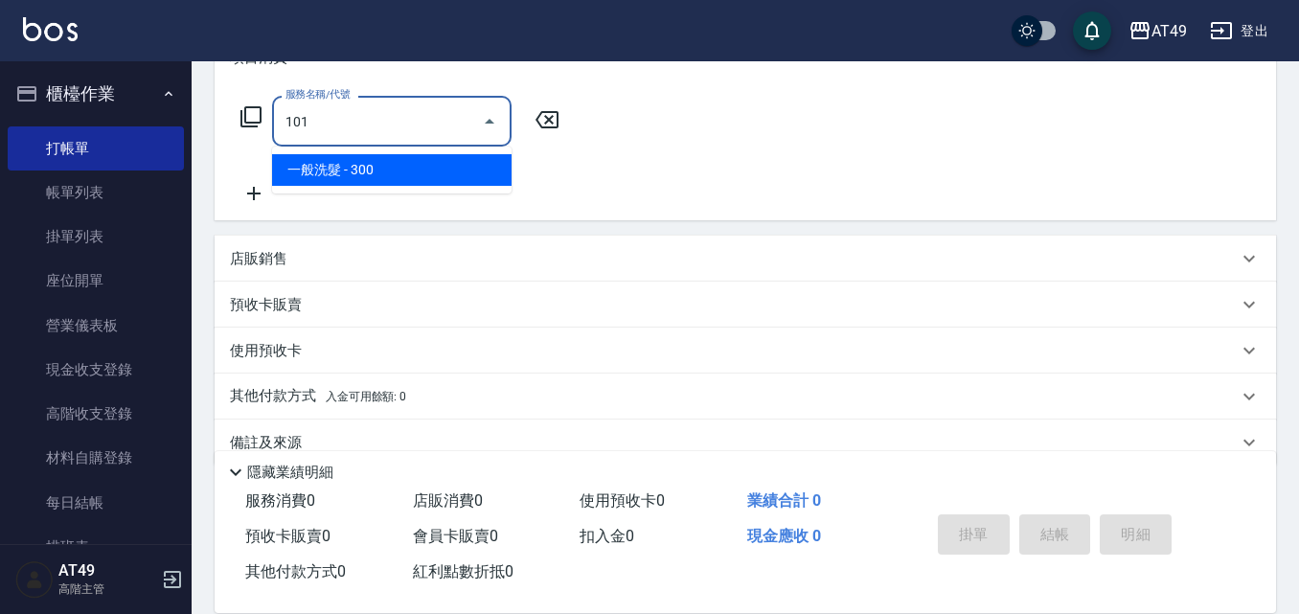
type input "一般洗髮(101)"
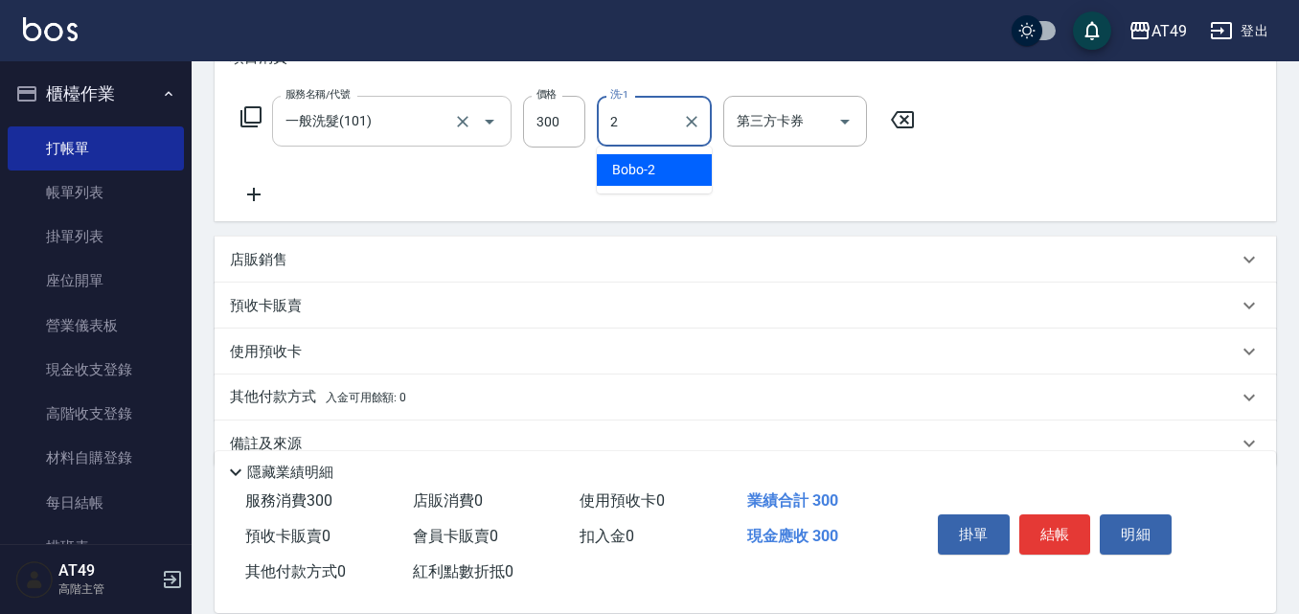
type input "Bobo-2"
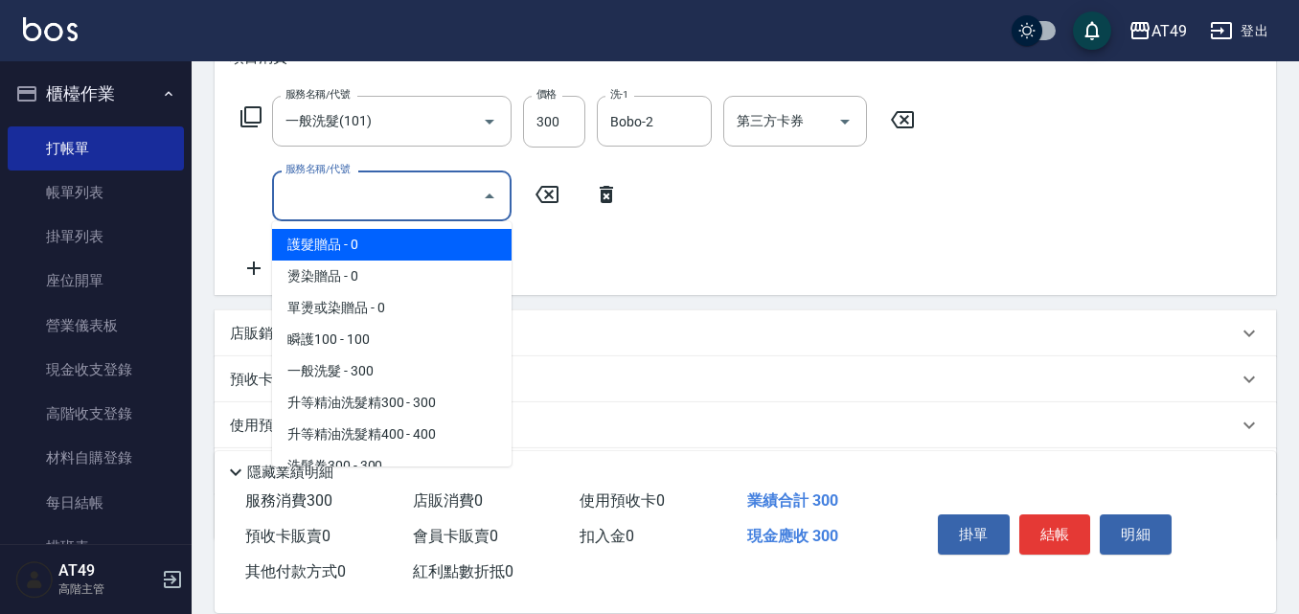
click at [355, 195] on input "服務名稱/代號" at bounding box center [378, 196] width 194 height 34
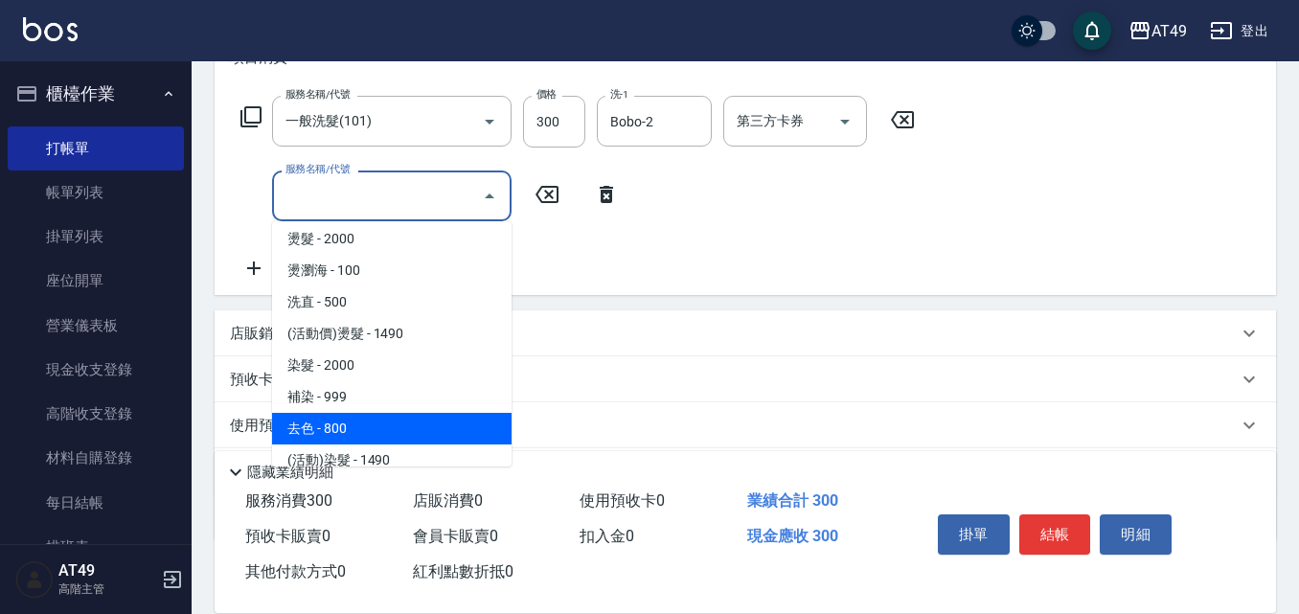
scroll to position [383, 0]
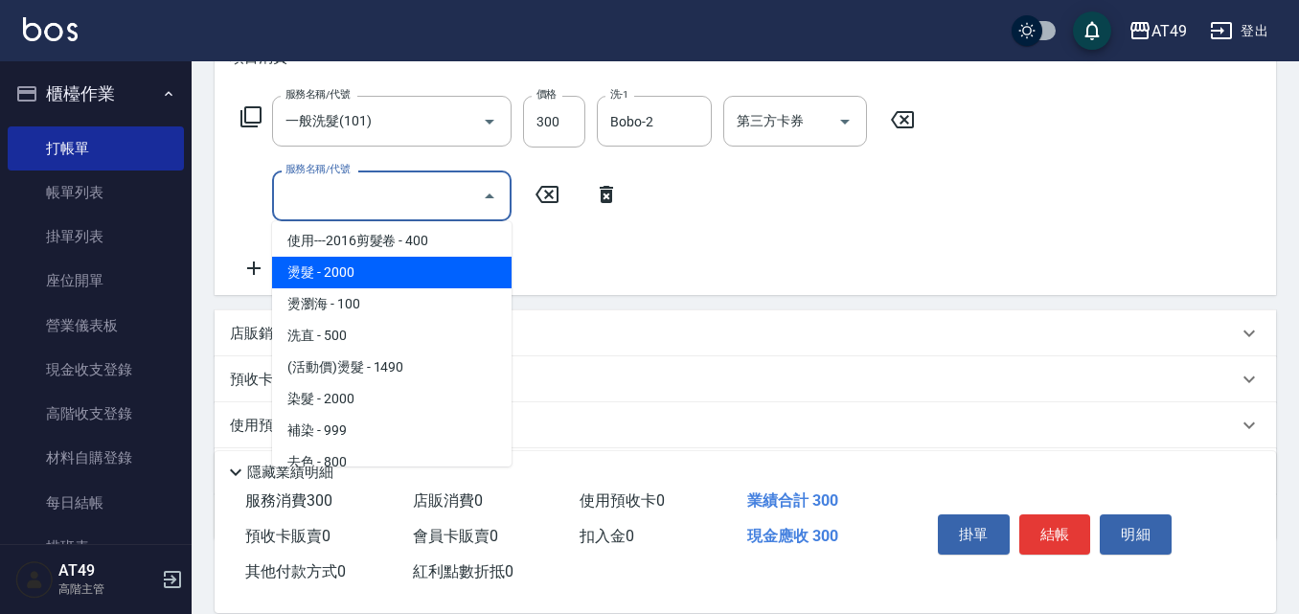
click at [402, 275] on span "燙髮 - 2000" at bounding box center [392, 273] width 240 height 32
type input "燙髮(301)"
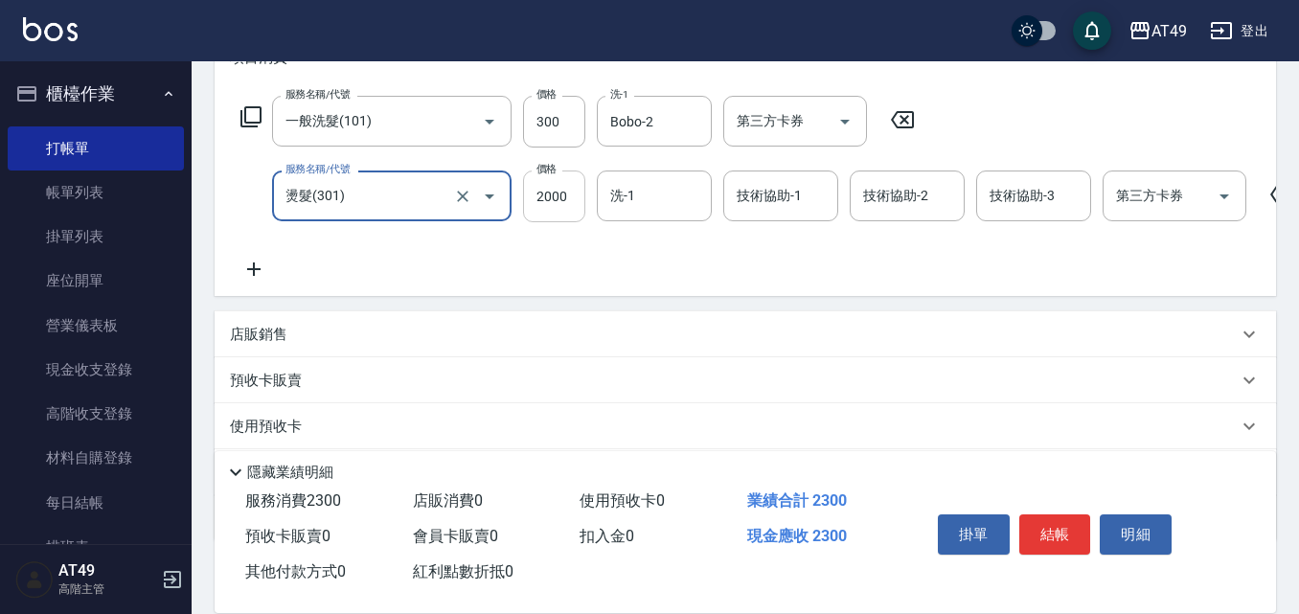
click at [552, 201] on input "2000" at bounding box center [554, 197] width 62 height 52
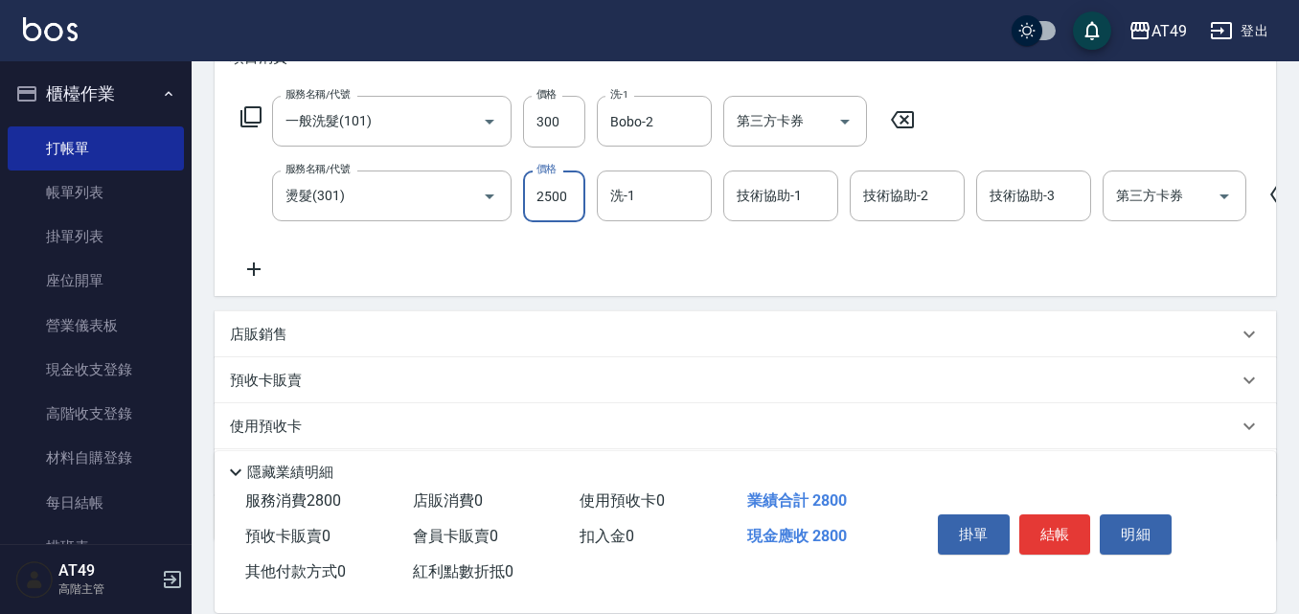
type input "2500"
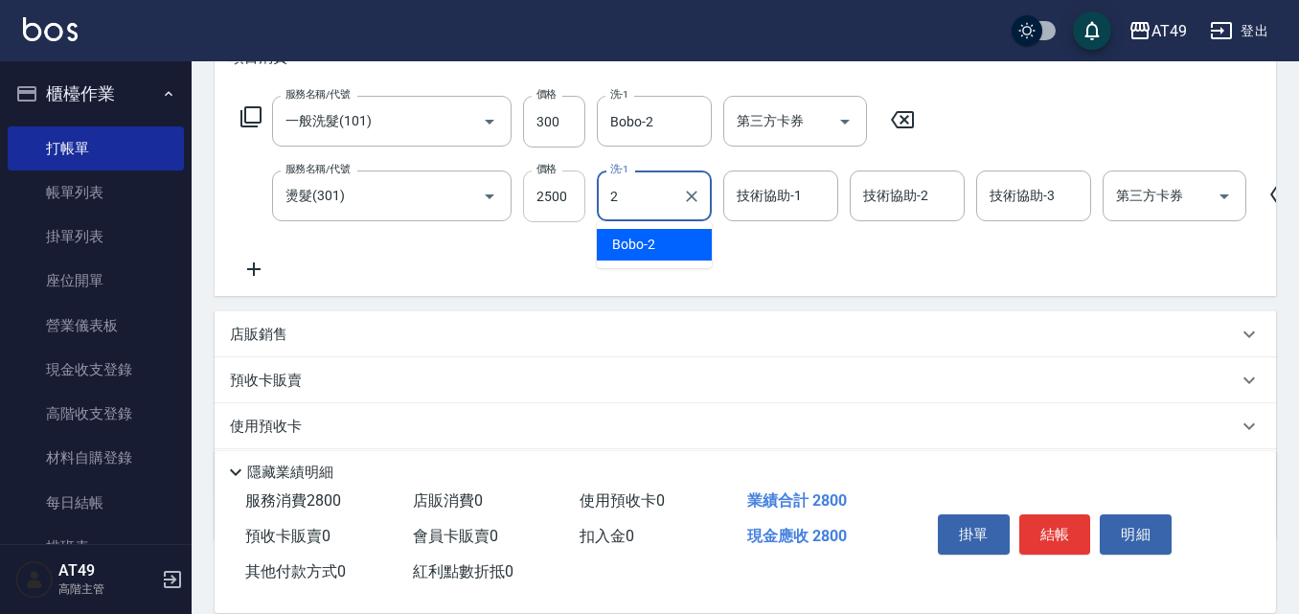
type input "Bobo-2"
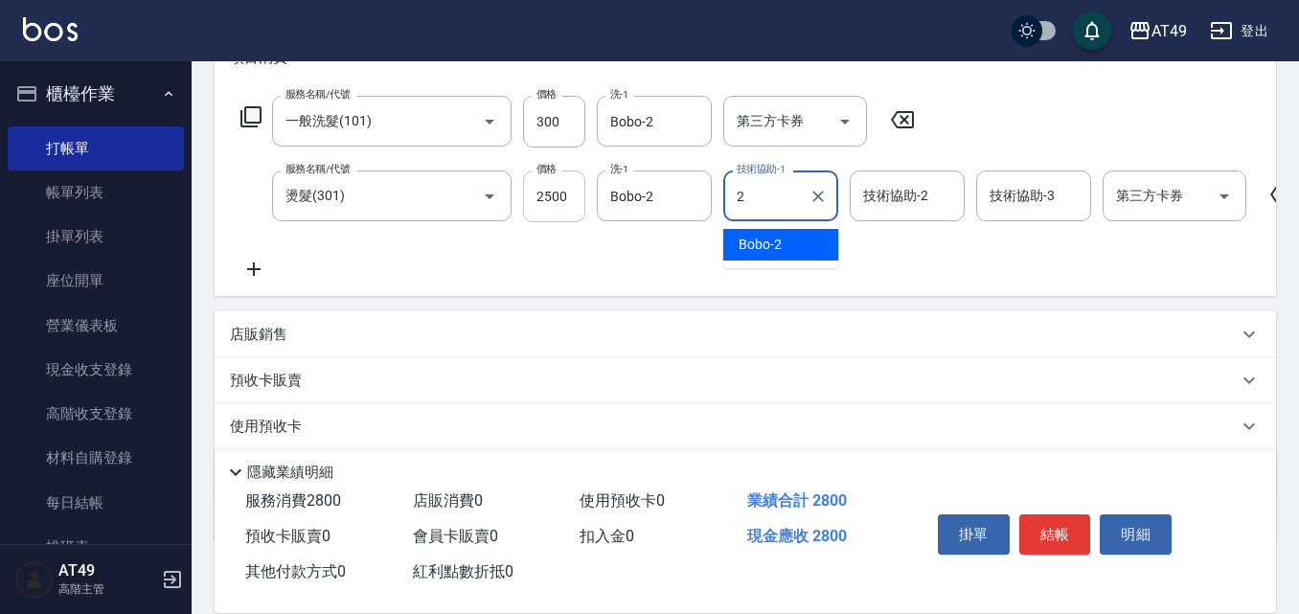
type input "Bobo-2"
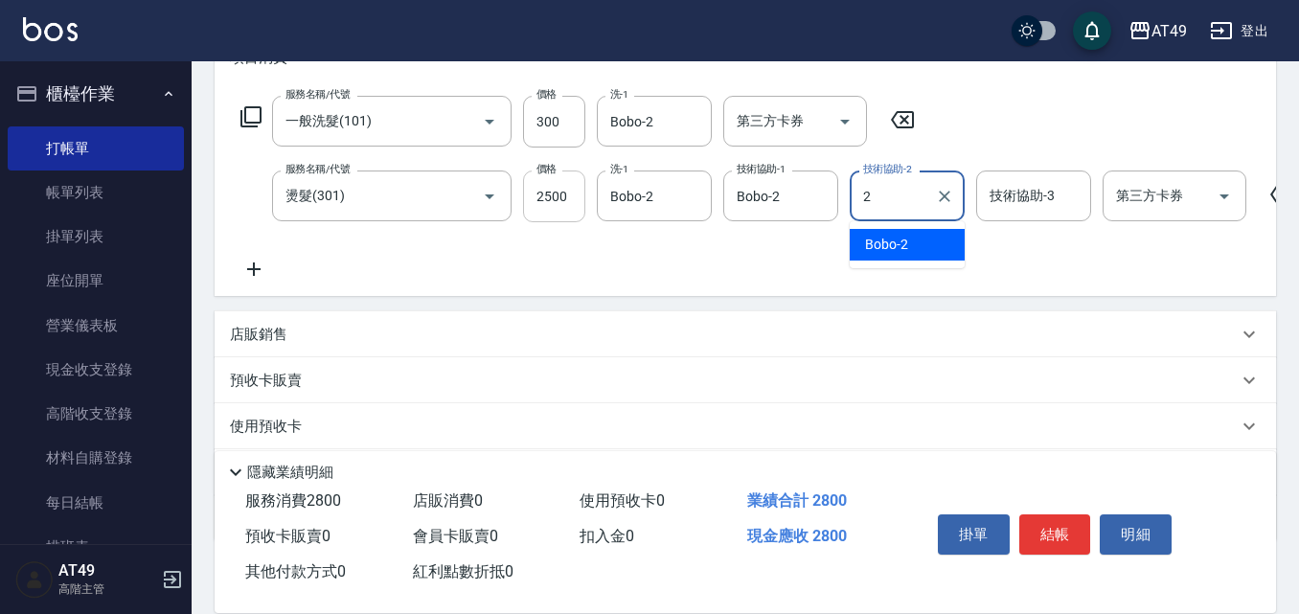
type input "Bobo-2"
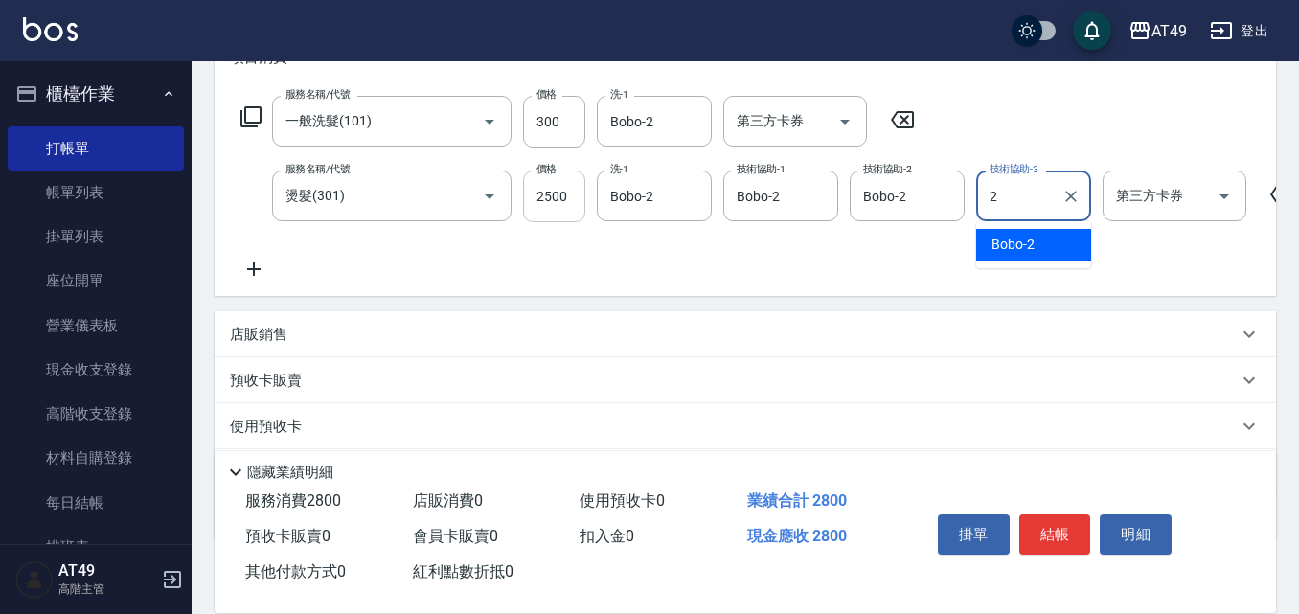
type input "Bobo-2"
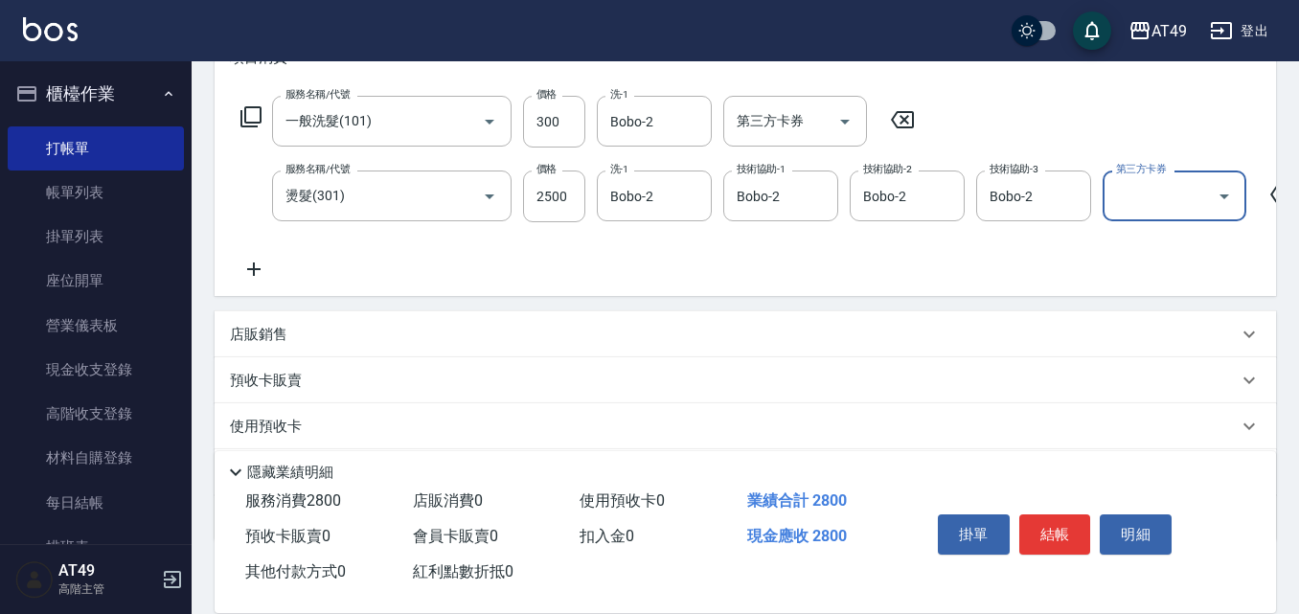
click at [501, 278] on div "服務名稱/代號 一般洗髮(101) 服務名稱/代號 價格 300 價格 洗-1 Bobo-2 洗-1 第三方卡券 第三方卡券 服務名稱/代號 燙髮(301) …" at bounding box center [798, 188] width 1136 height 185
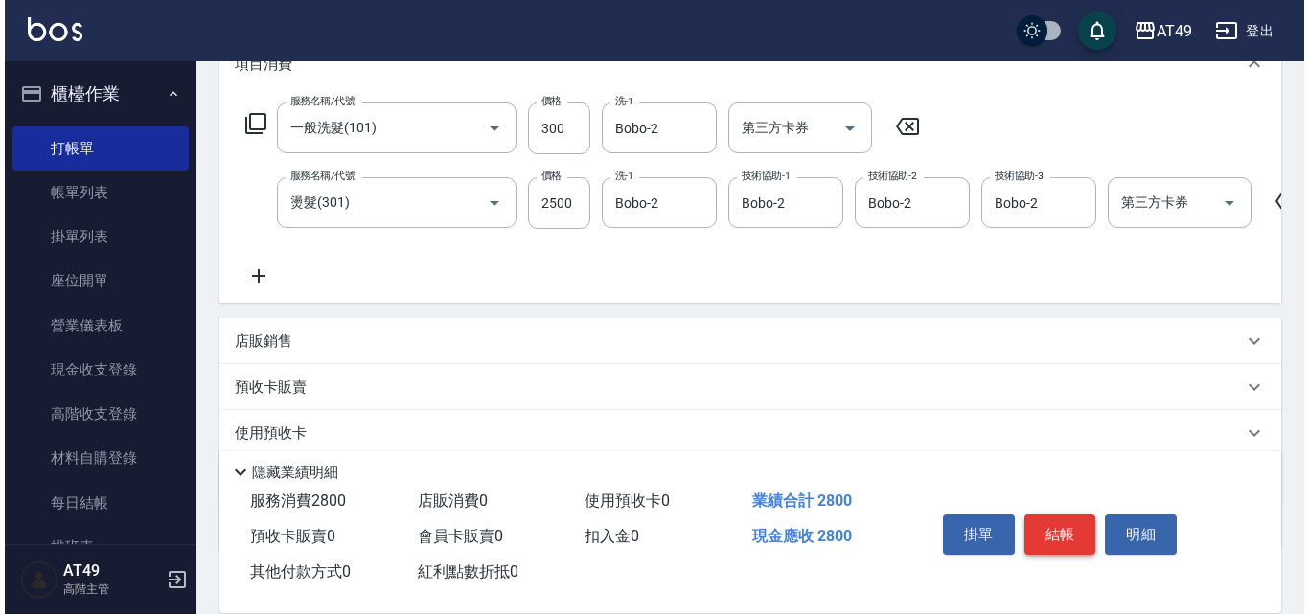
scroll to position [287, 0]
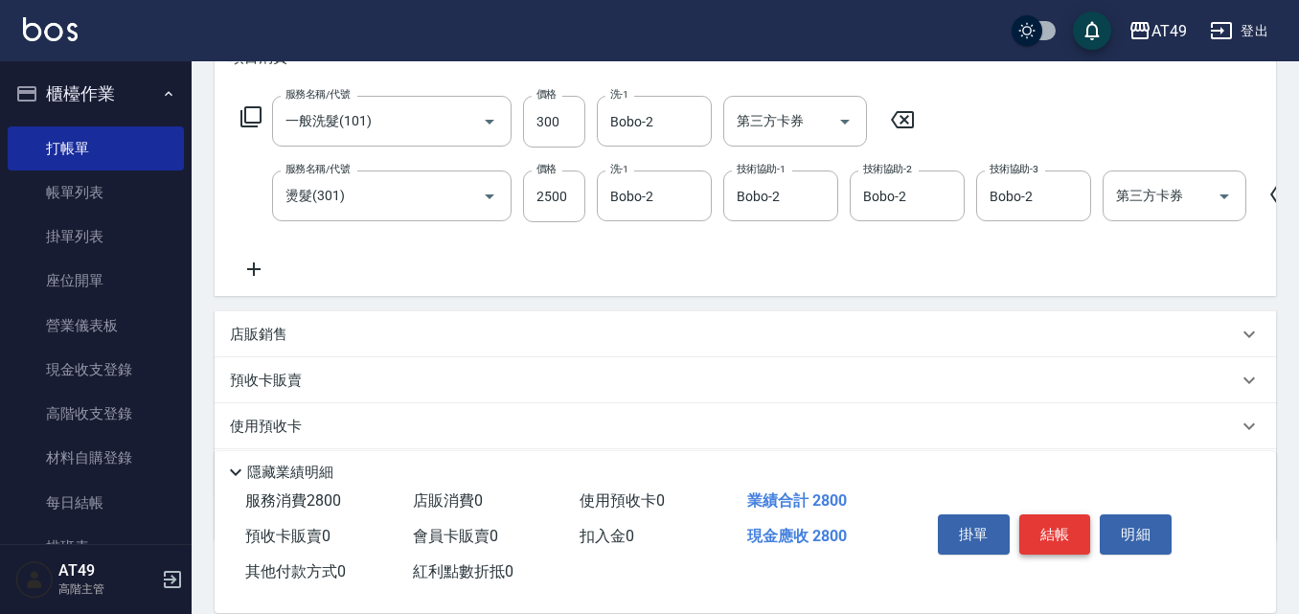
click at [1042, 539] on button "結帳" at bounding box center [1056, 535] width 72 height 40
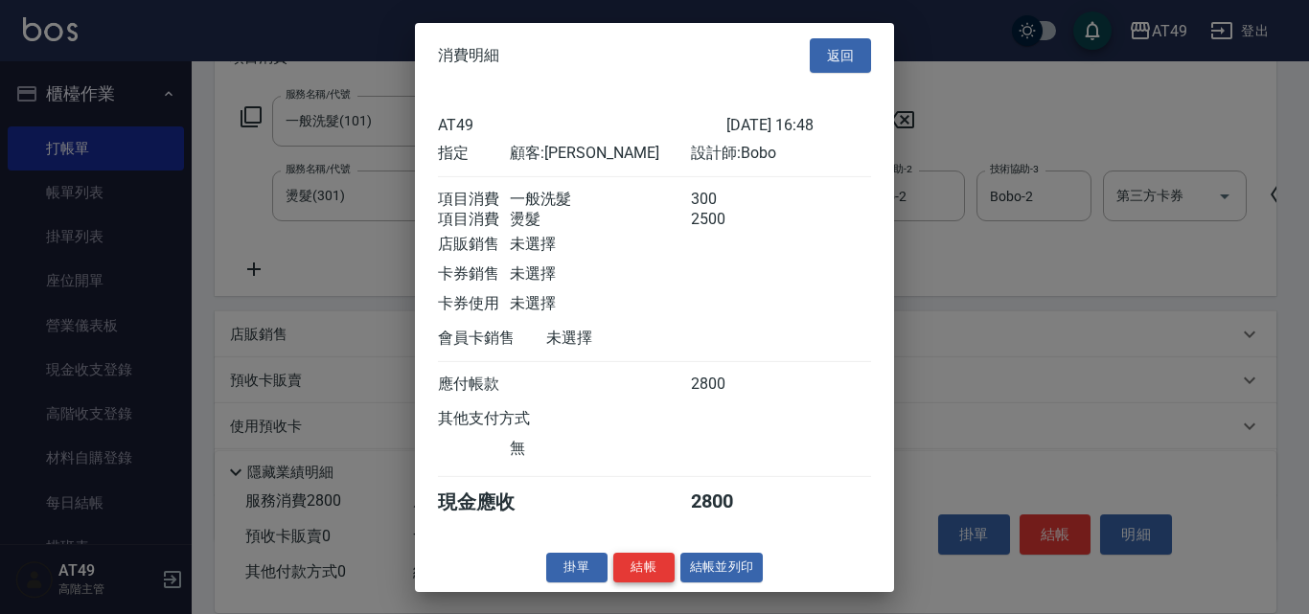
click at [645, 583] on button "結帳" at bounding box center [643, 568] width 61 height 30
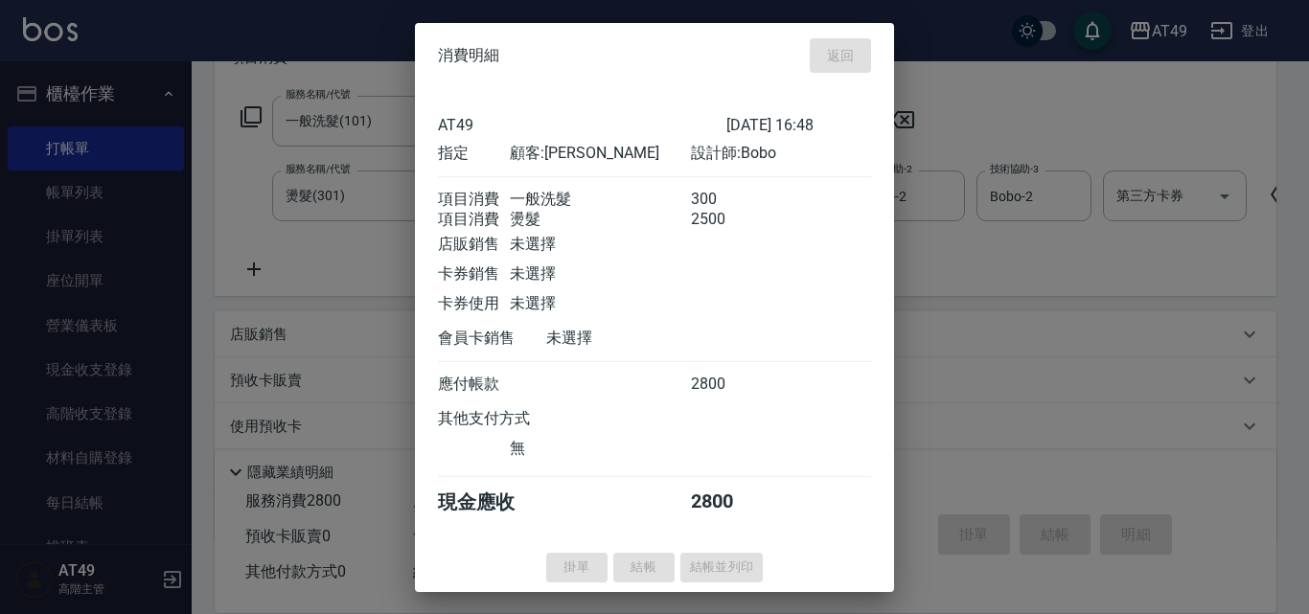
type input "[DATE] 16:49"
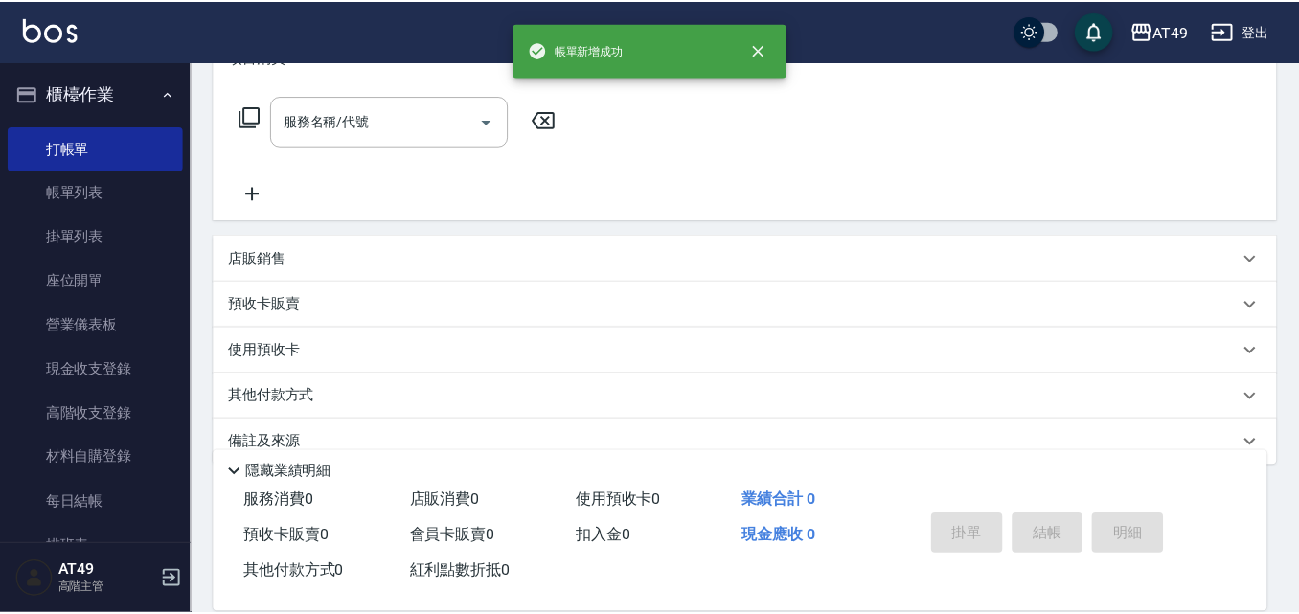
scroll to position [0, 0]
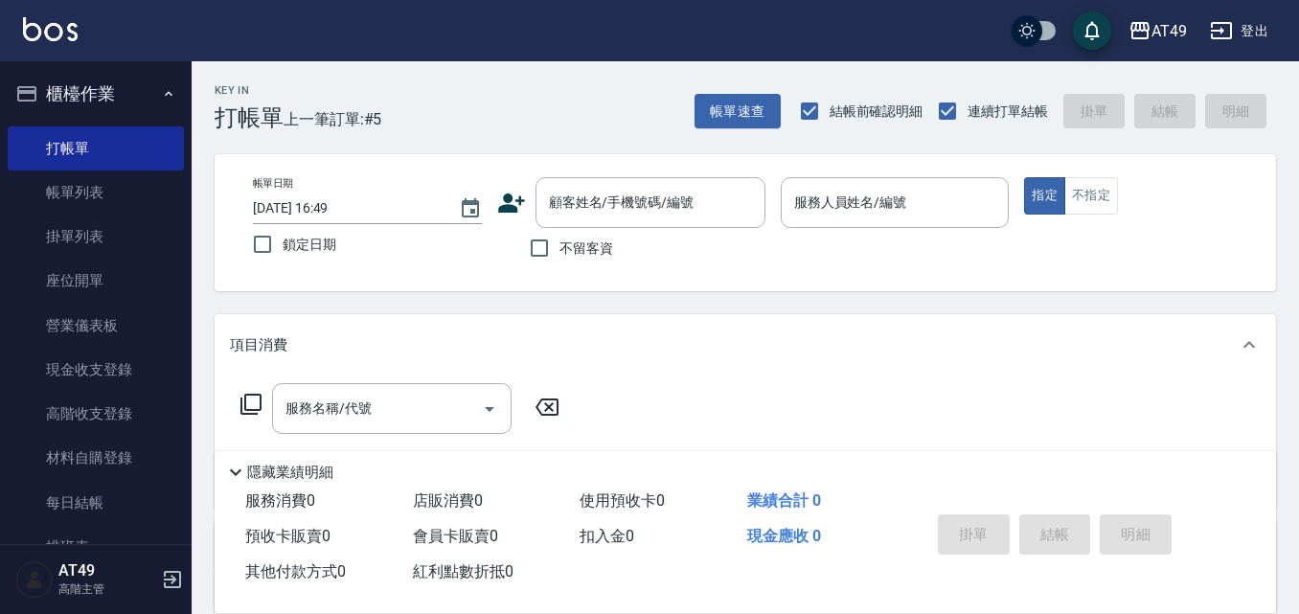
click at [594, 249] on span "不留客資" at bounding box center [587, 249] width 54 height 20
click at [524, 250] on input "不留客資" at bounding box center [539, 248] width 40 height 40
checkbox input "true"
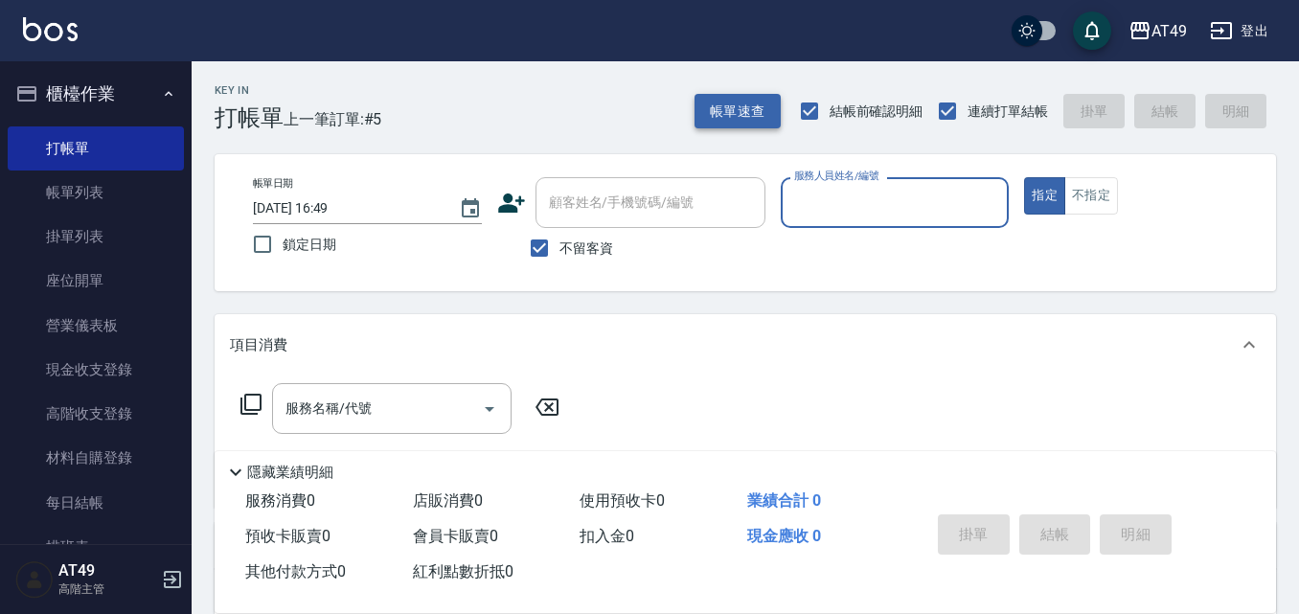
click at [734, 103] on button "帳單速查" at bounding box center [738, 111] width 86 height 35
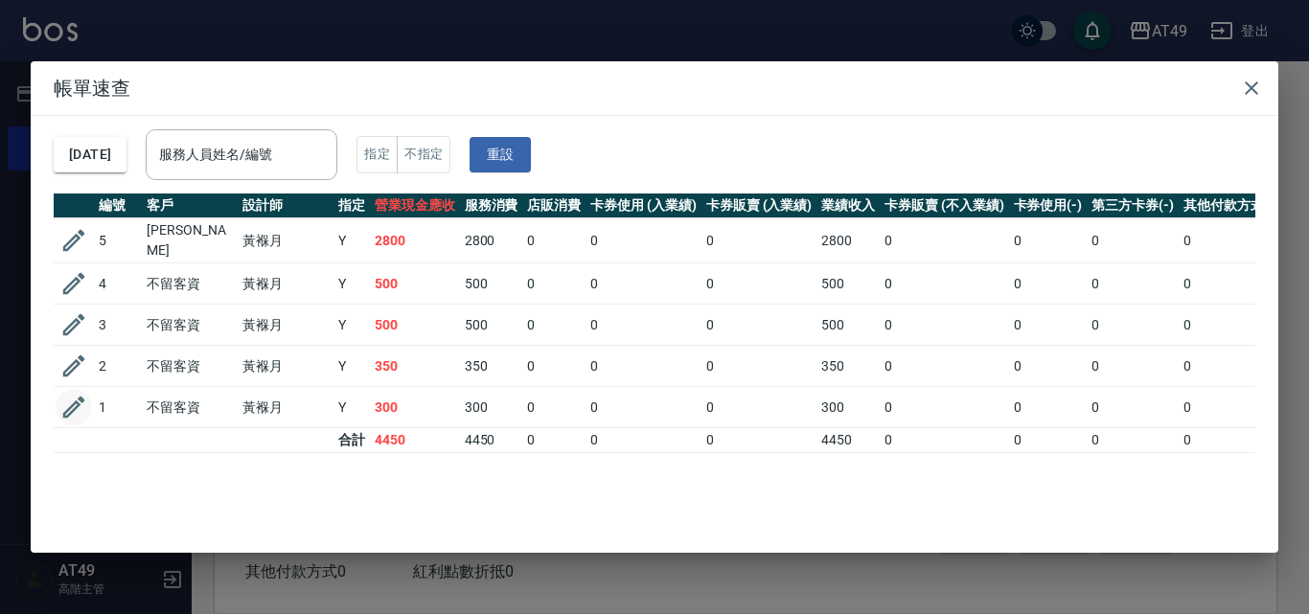
click at [77, 393] on icon "button" at bounding box center [73, 407] width 29 height 29
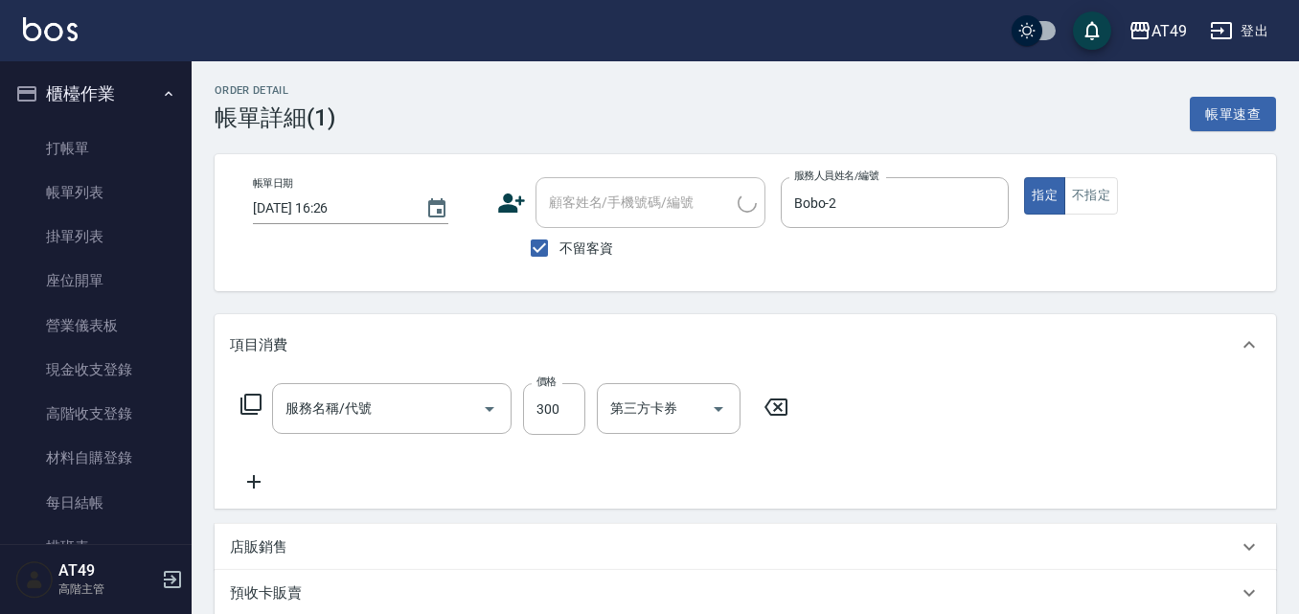
type input "[DATE] 16:26"
checkbox input "true"
type input "Bobo-2"
type input "一般洗髮(101)"
click at [253, 480] on icon at bounding box center [253, 481] width 13 height 13
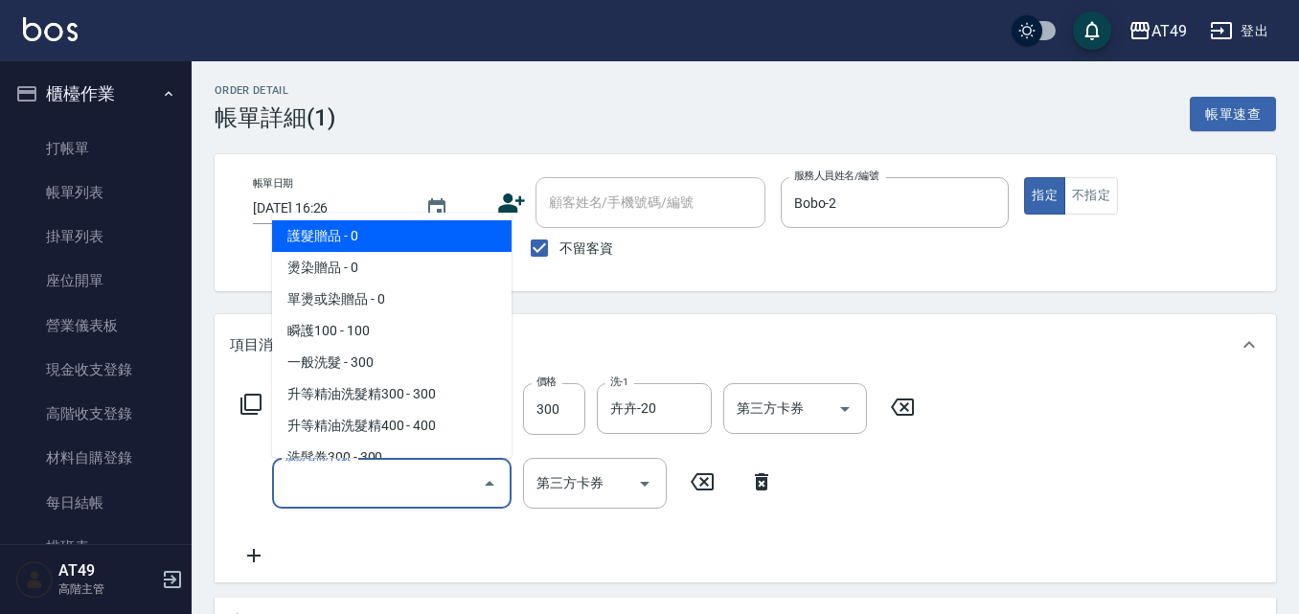
click at [418, 490] on input "服務名稱/代號" at bounding box center [378, 484] width 194 height 34
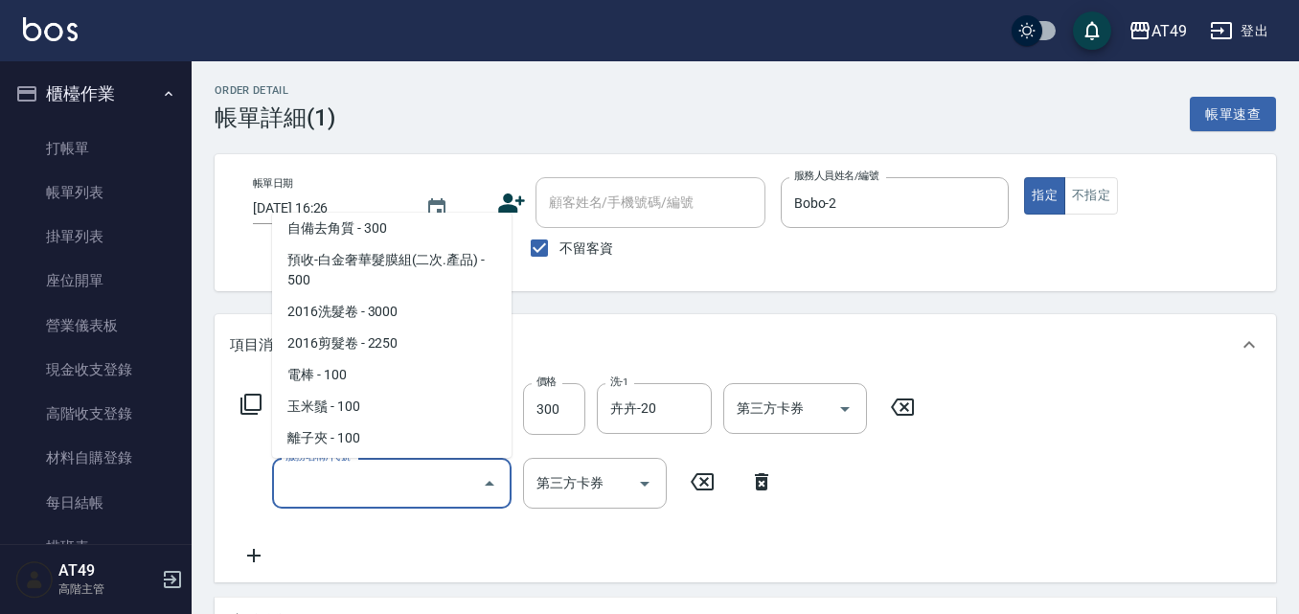
scroll to position [1308, 0]
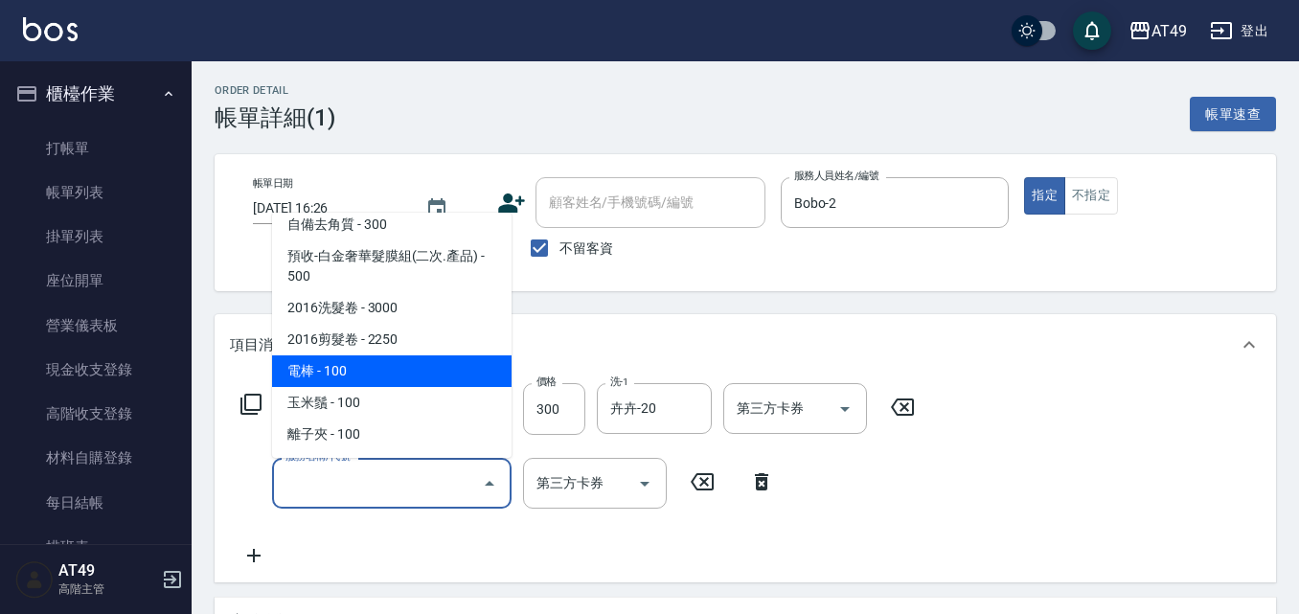
click at [400, 372] on span "電棒 - 100" at bounding box center [392, 372] width 240 height 32
type input "電棒(1301)"
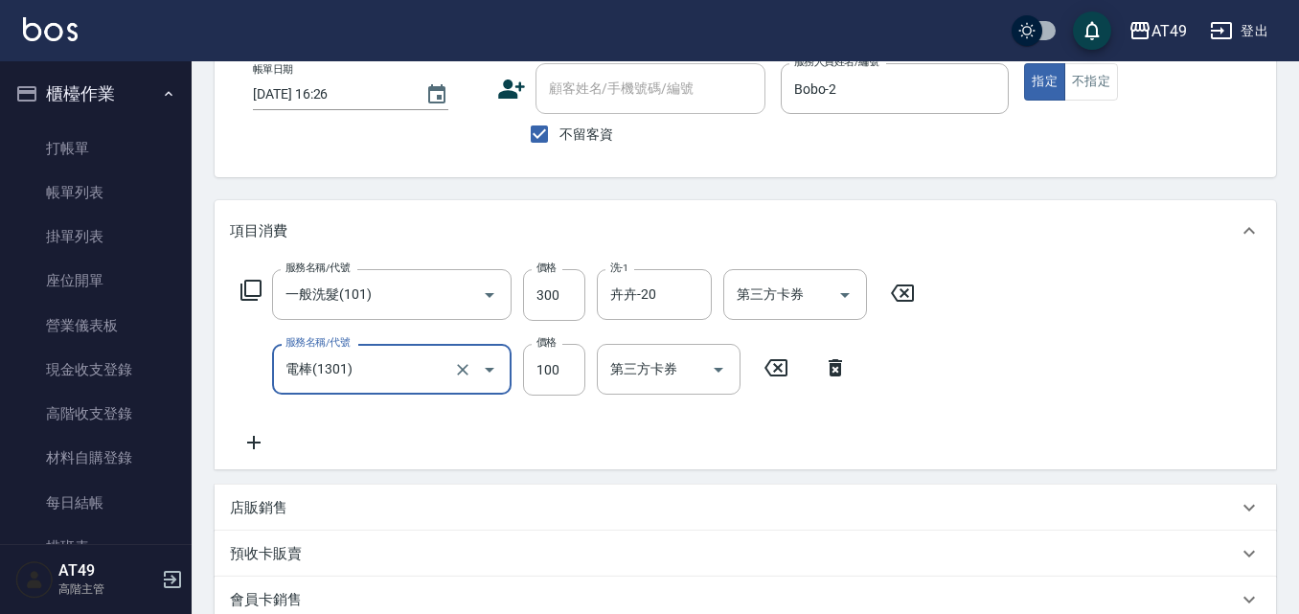
scroll to position [422, 0]
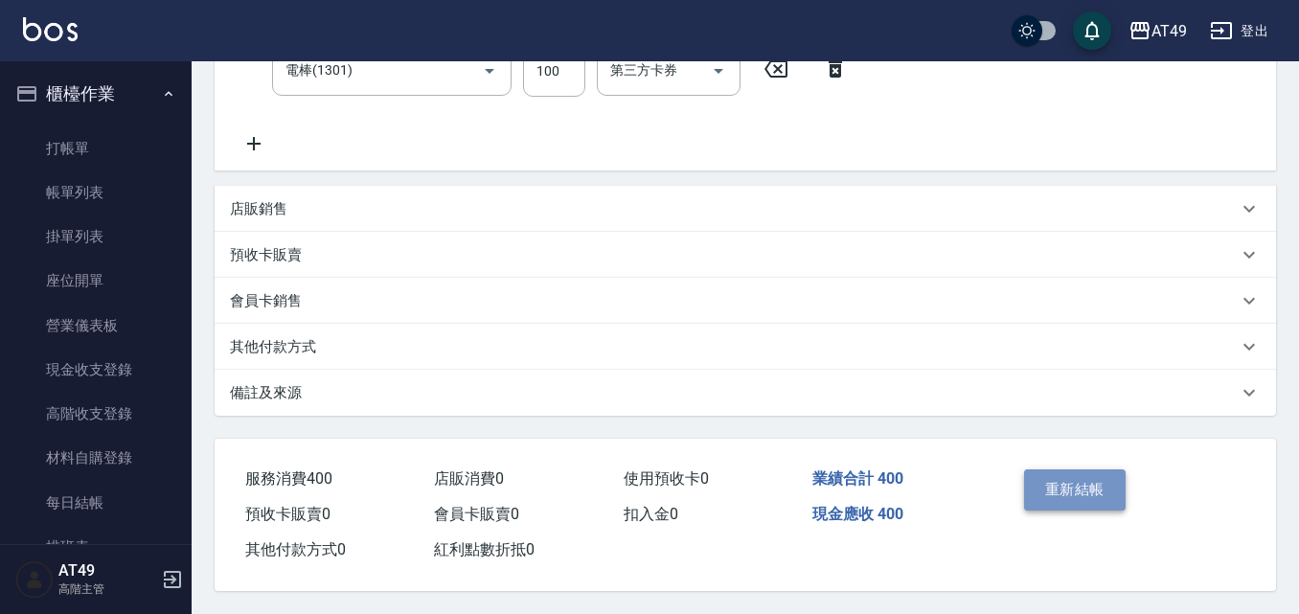
click at [1068, 478] on button "重新結帳" at bounding box center [1075, 490] width 102 height 40
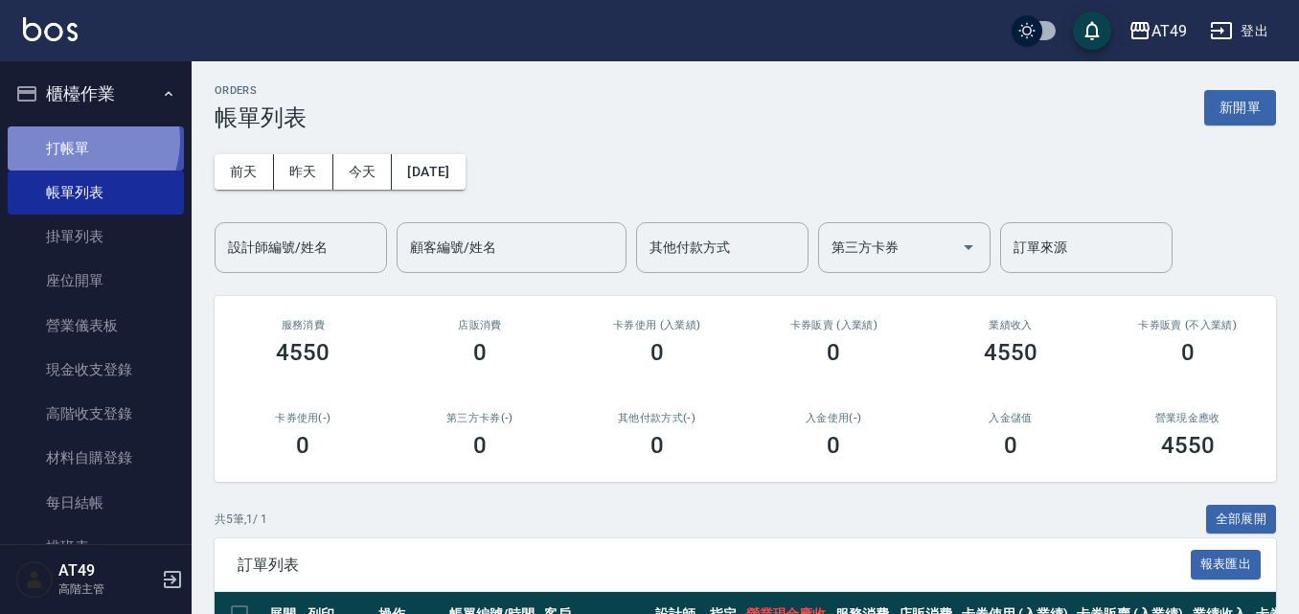
click at [75, 140] on link "打帳單" at bounding box center [96, 148] width 176 height 44
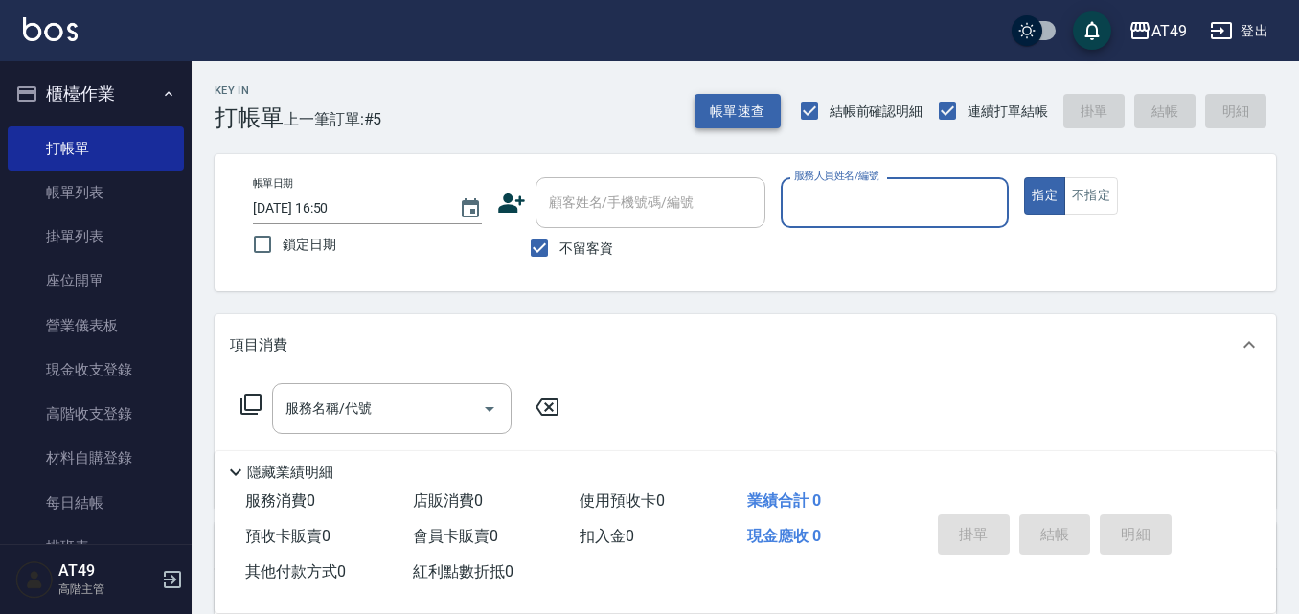
click at [740, 109] on button "帳單速查" at bounding box center [738, 111] width 86 height 35
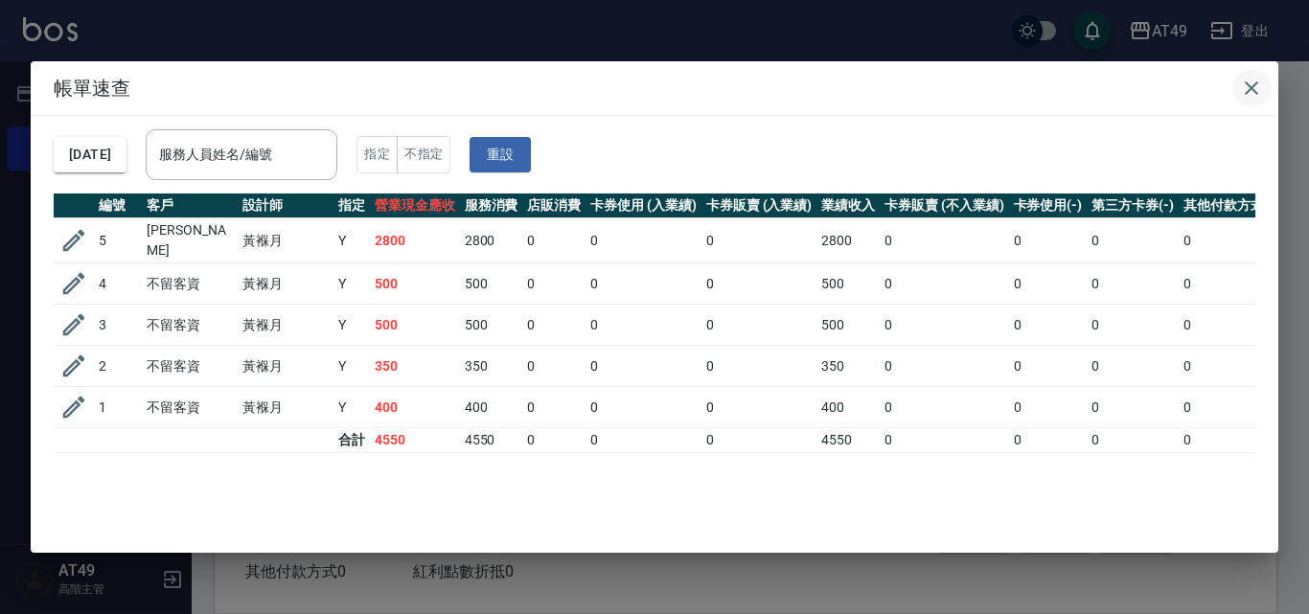
click at [1249, 86] on icon "button" at bounding box center [1251, 87] width 13 height 13
